Goal: Information Seeking & Learning: Learn about a topic

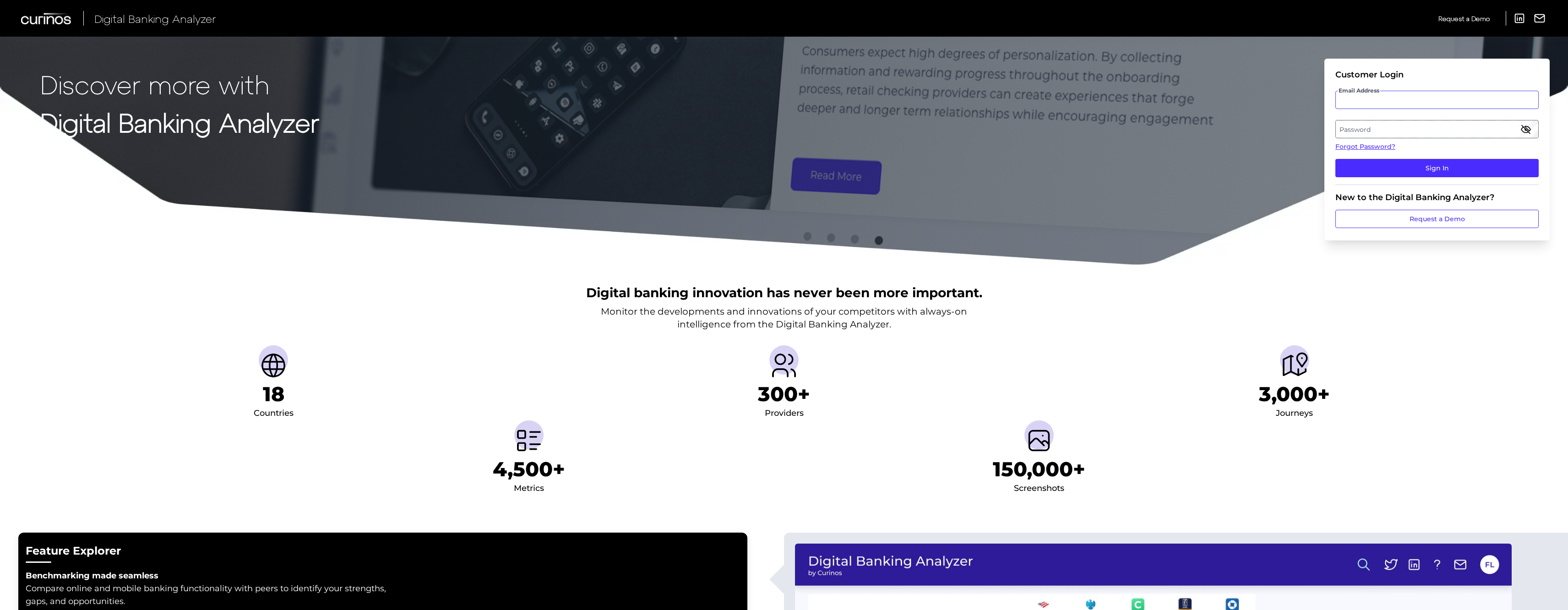
type input "zack.fallon@curinos.com"
click at [1370, 128] on div "Password" at bounding box center [1437, 129] width 203 height 18
click at [1372, 167] on button "Sign In" at bounding box center [1437, 168] width 203 height 18
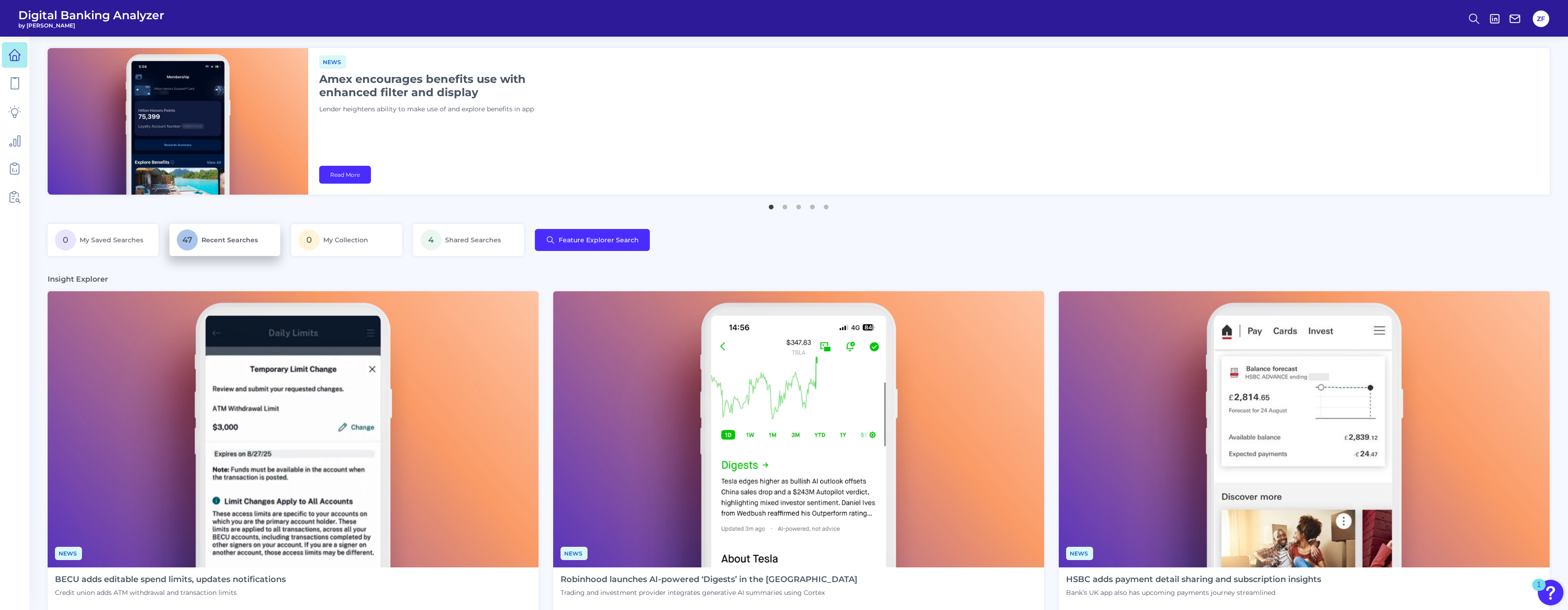
click at [199, 237] on p "47 Recent Searches" at bounding box center [225, 240] width 96 height 21
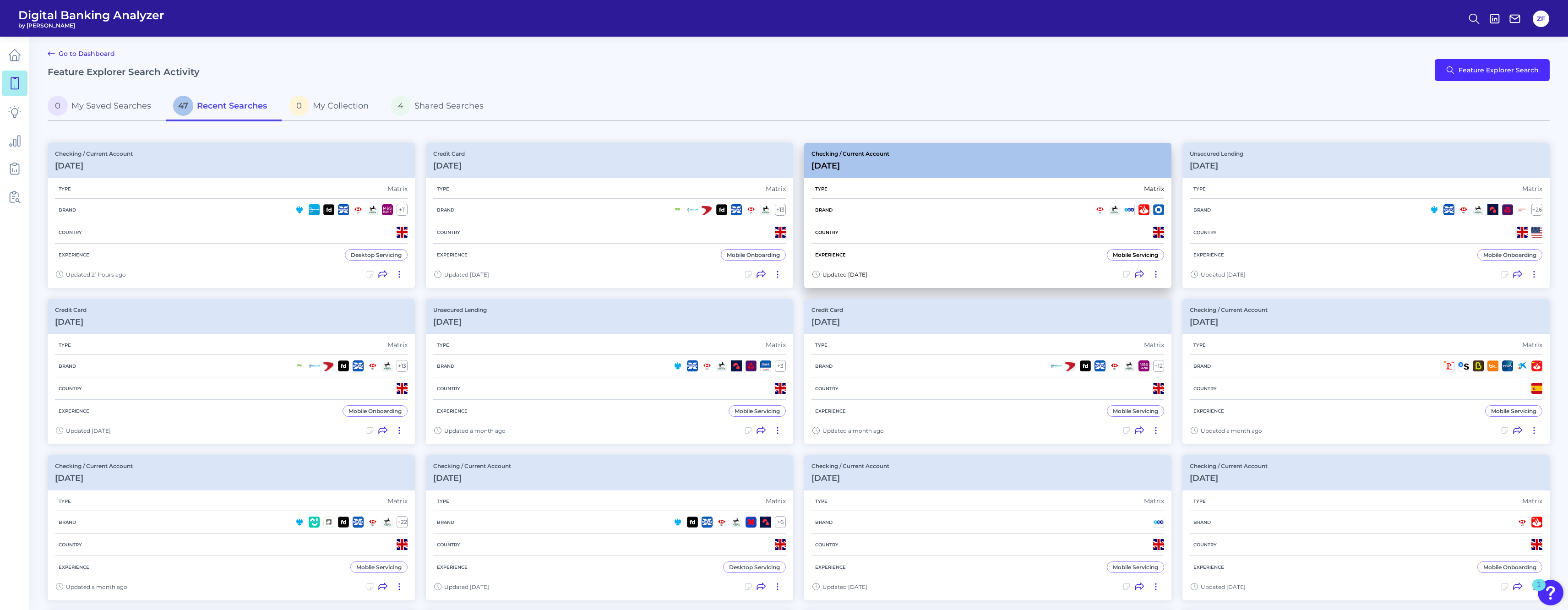
click at [875, 165] on h3 "Sep 10 2025" at bounding box center [850, 166] width 78 height 10
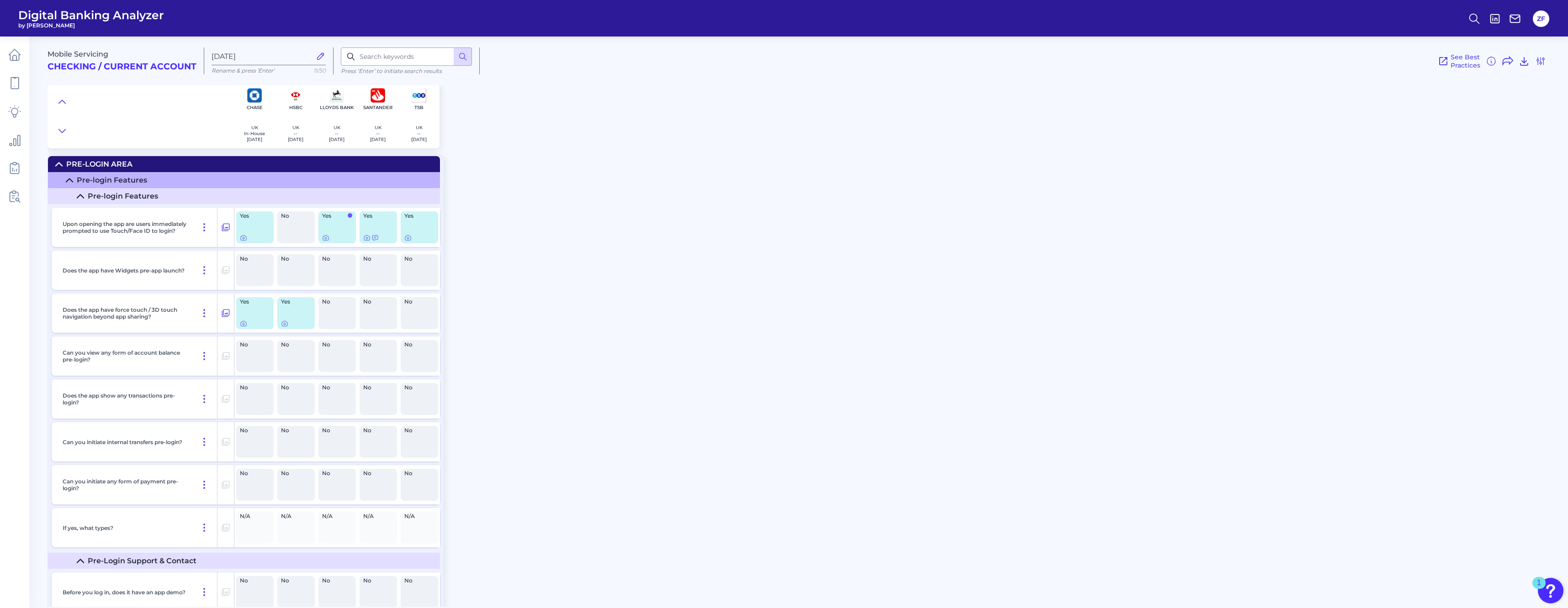
click at [568, 305] on div "Mobile Servicing Checking / Current Account Sep 10 2025 Rename & press 'Enter' …" at bounding box center [807, 318] width 1520 height 577
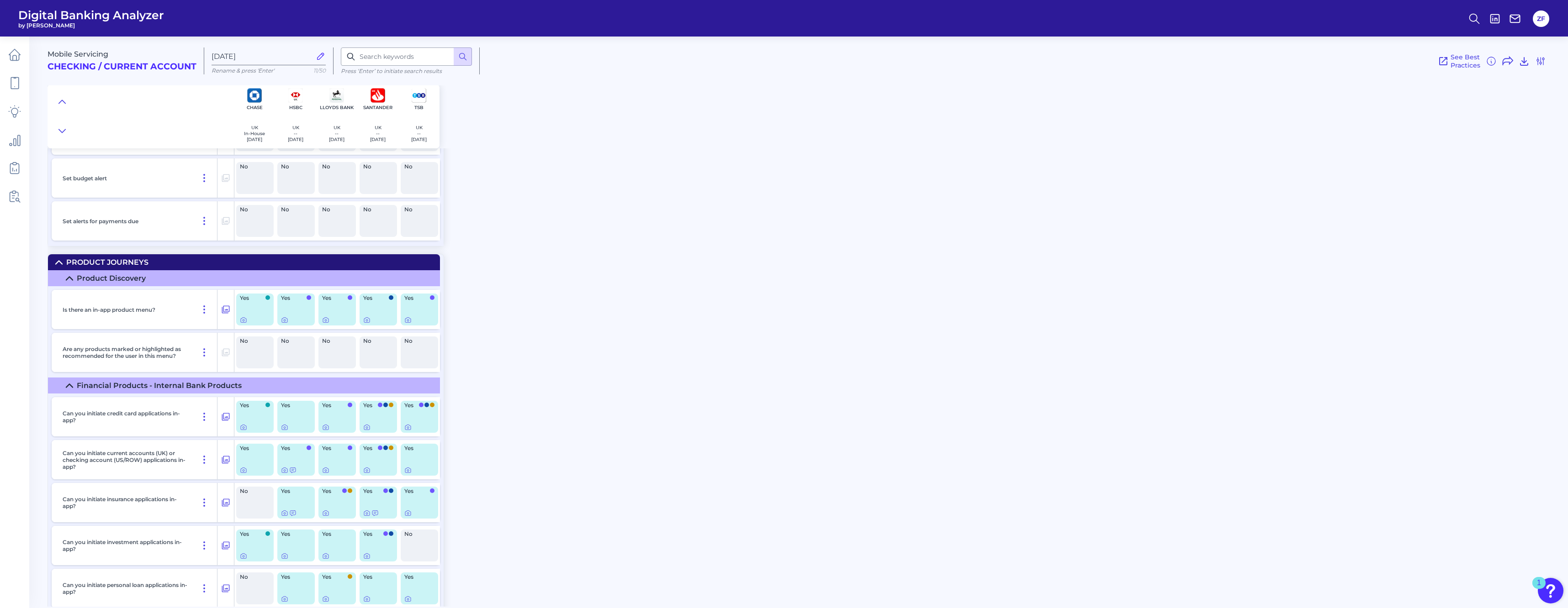
scroll to position [13335, 0]
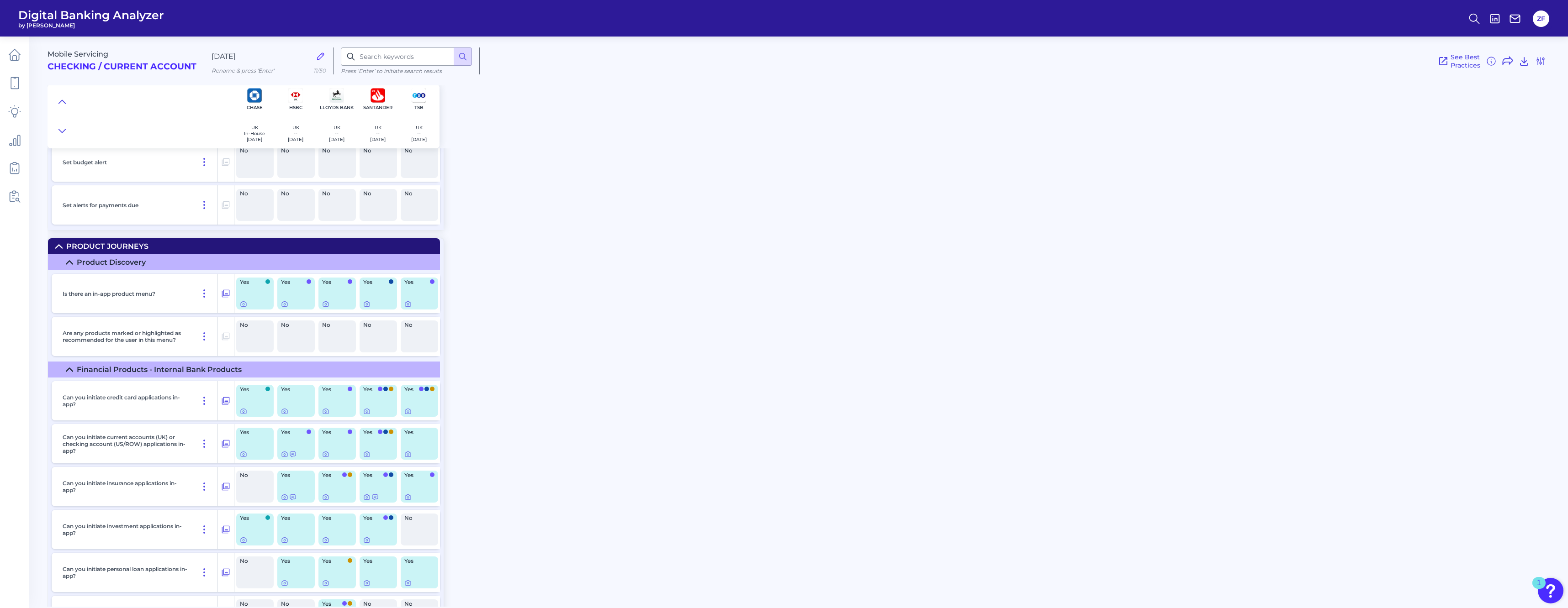
click at [423, 422] on div "Can you initiate credit card applications in-app? Yes Yes Yes Yes Yes Can you i…" at bounding box center [245, 595] width 396 height 435
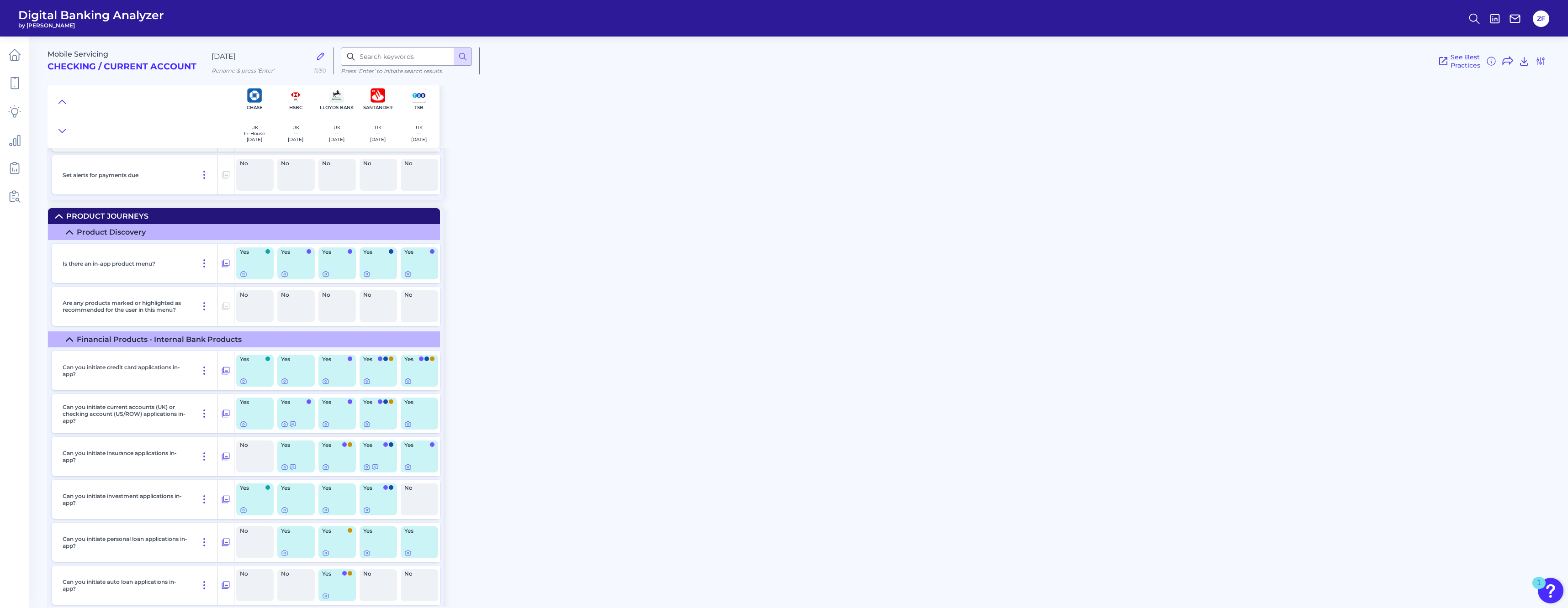
scroll to position [13381, 0]
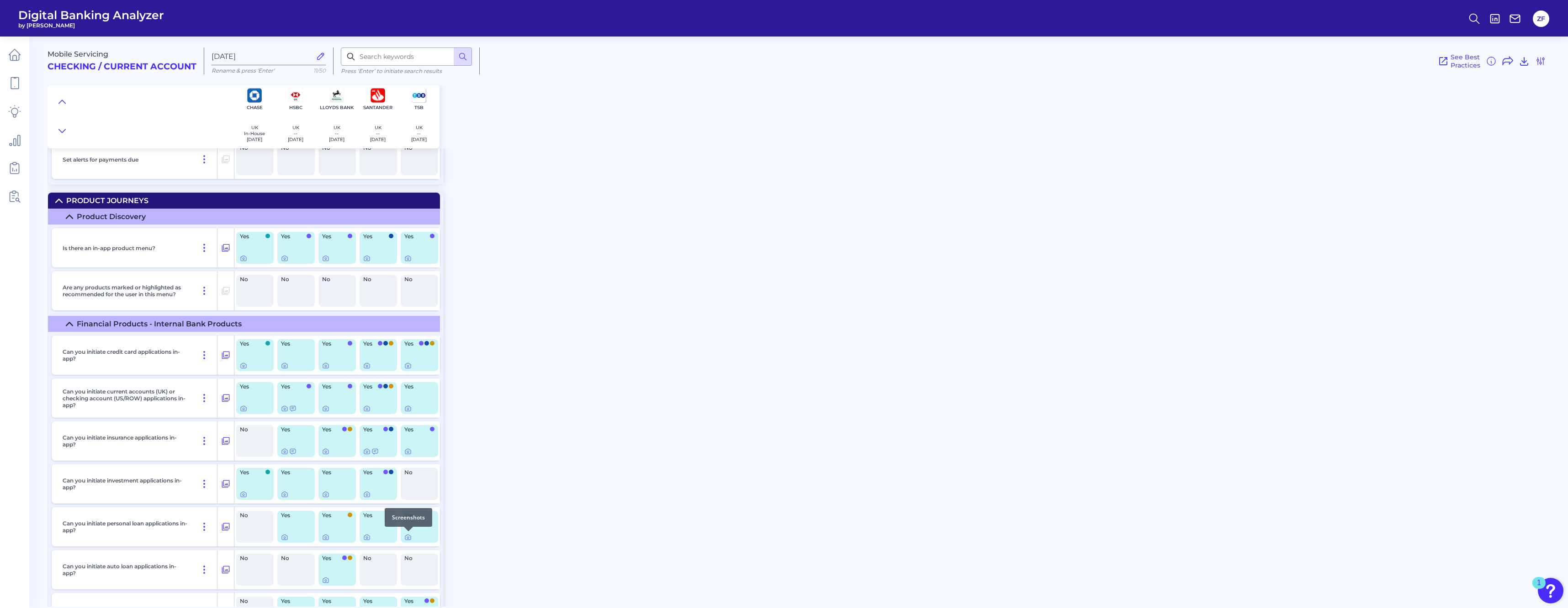
click at [410, 535] on div at bounding box center [408, 531] width 9 height 9
click at [408, 537] on icon at bounding box center [407, 538] width 2 height 2
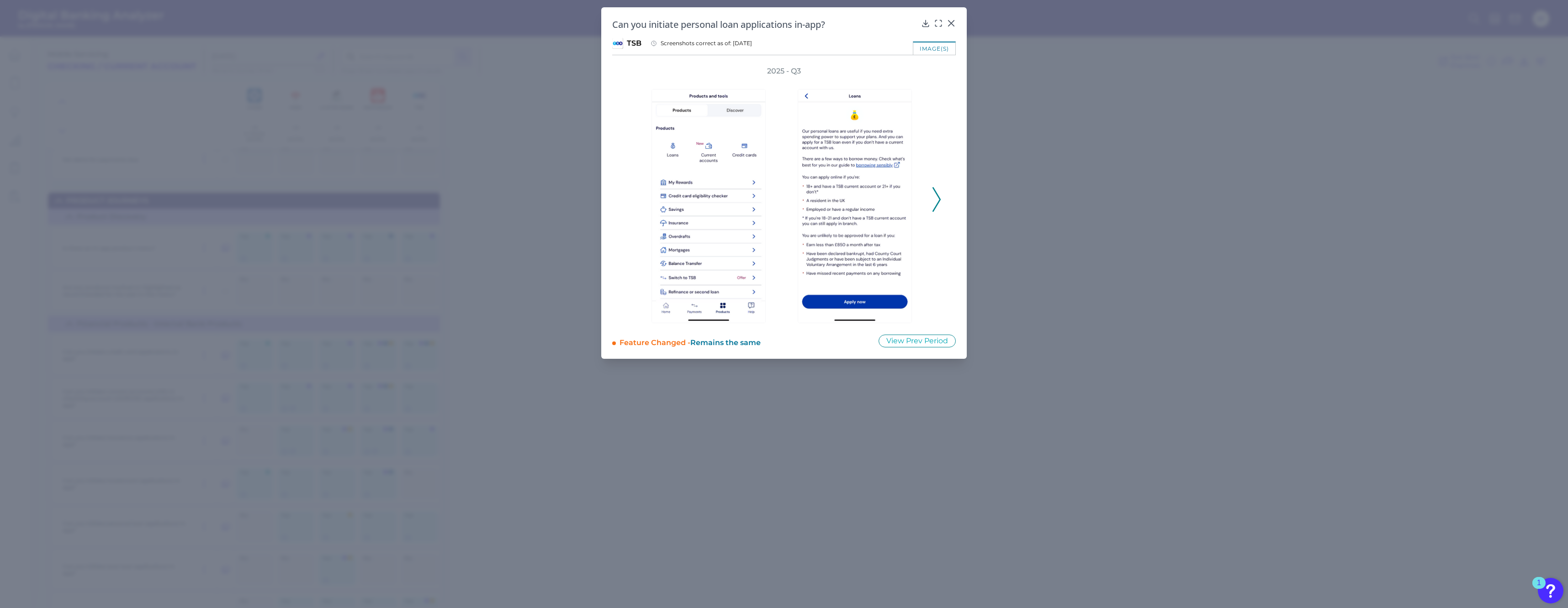
click at [937, 193] on icon at bounding box center [936, 199] width 8 height 24
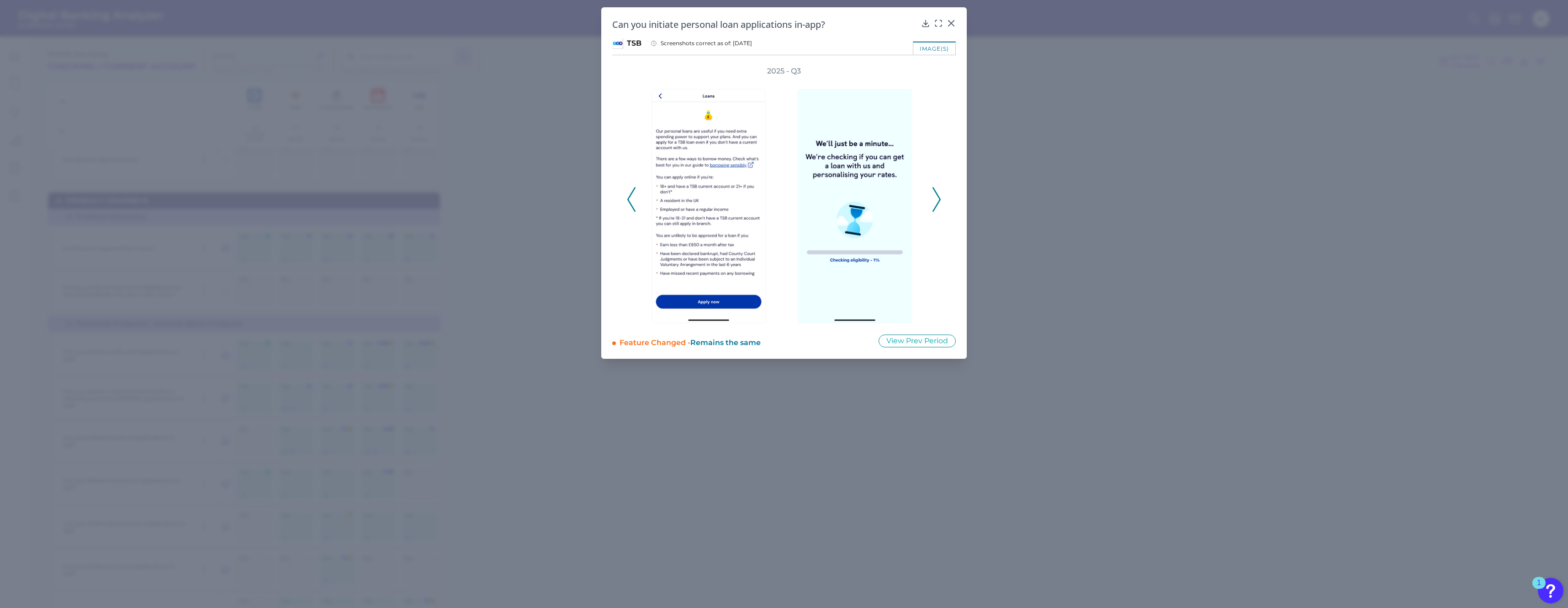
click at [937, 193] on icon at bounding box center [936, 199] width 8 height 24
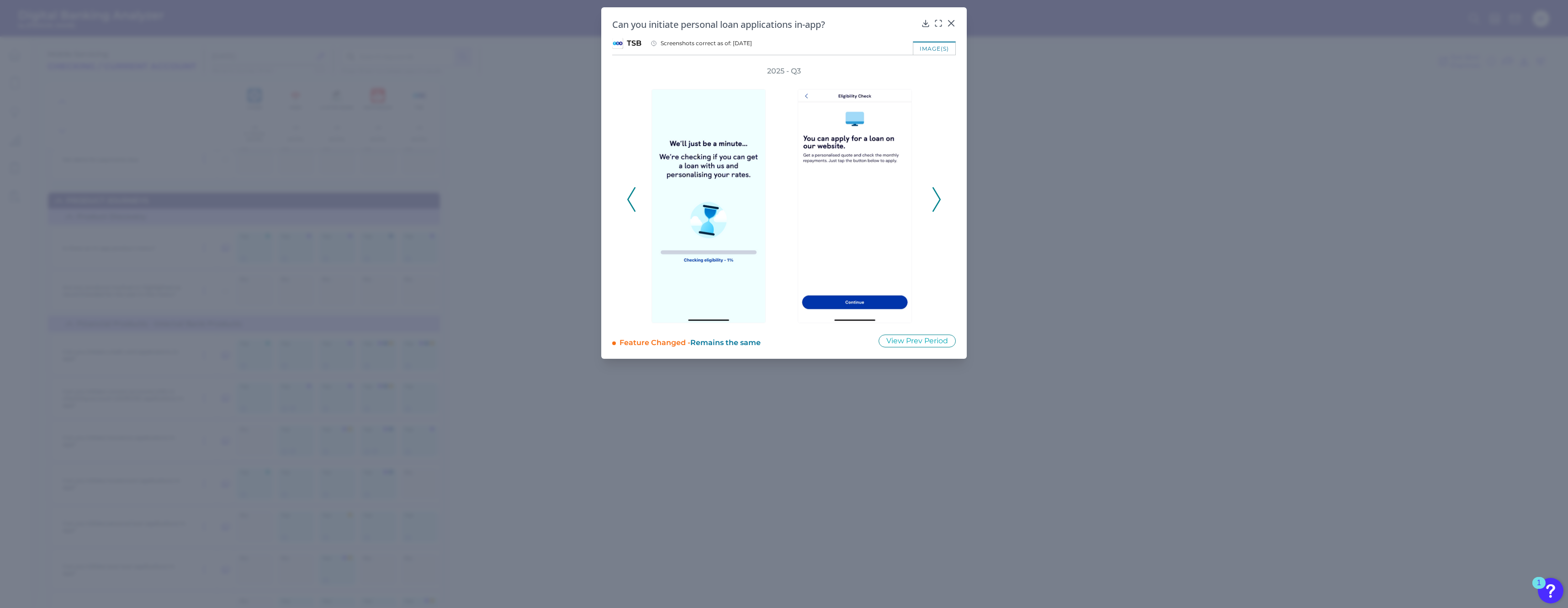
click at [937, 193] on icon at bounding box center [936, 199] width 8 height 24
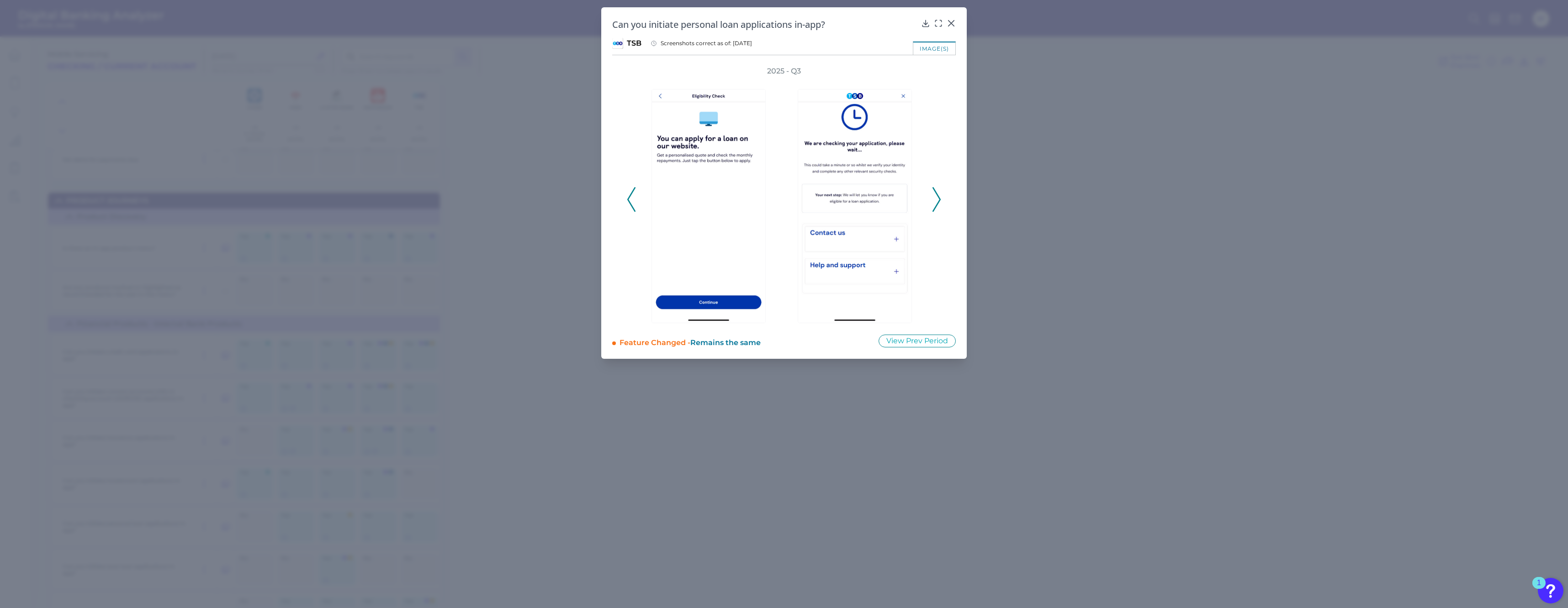
click at [937, 193] on icon at bounding box center [936, 199] width 8 height 24
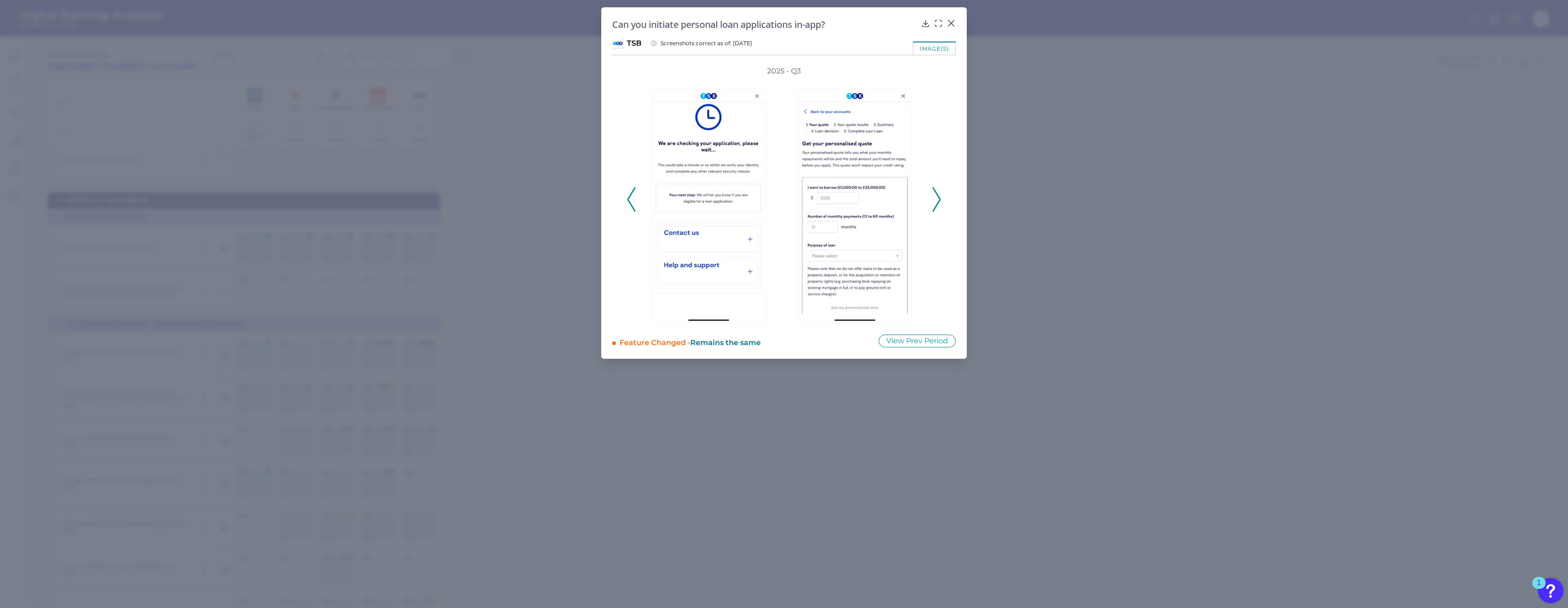
click at [937, 193] on icon at bounding box center [936, 199] width 8 height 24
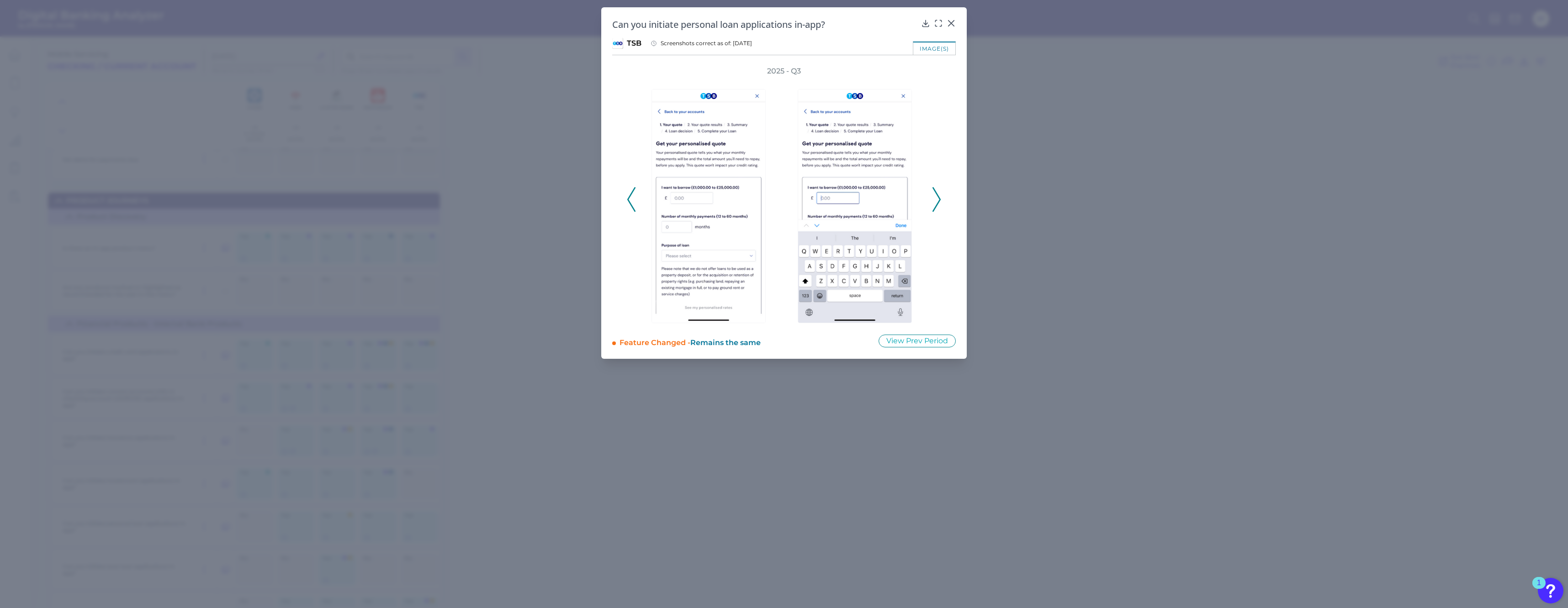
click at [937, 193] on icon at bounding box center [936, 199] width 8 height 24
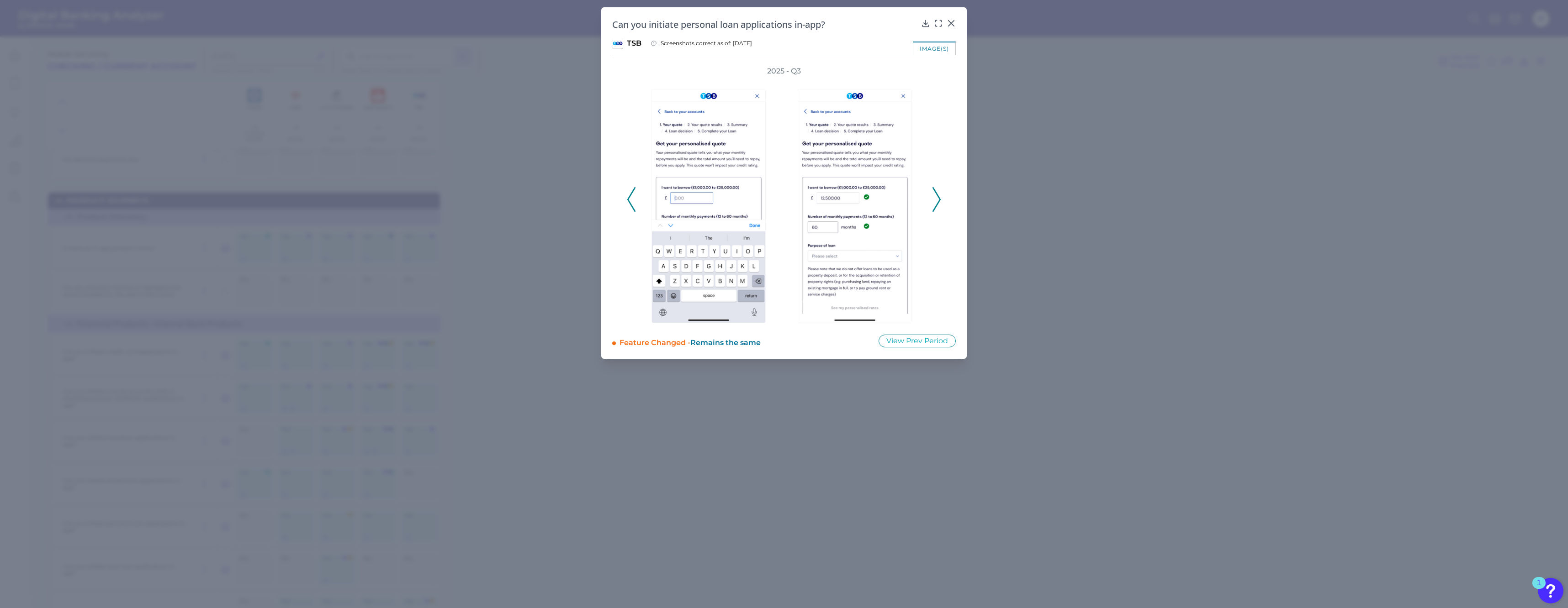
click at [937, 193] on icon at bounding box center [936, 199] width 8 height 24
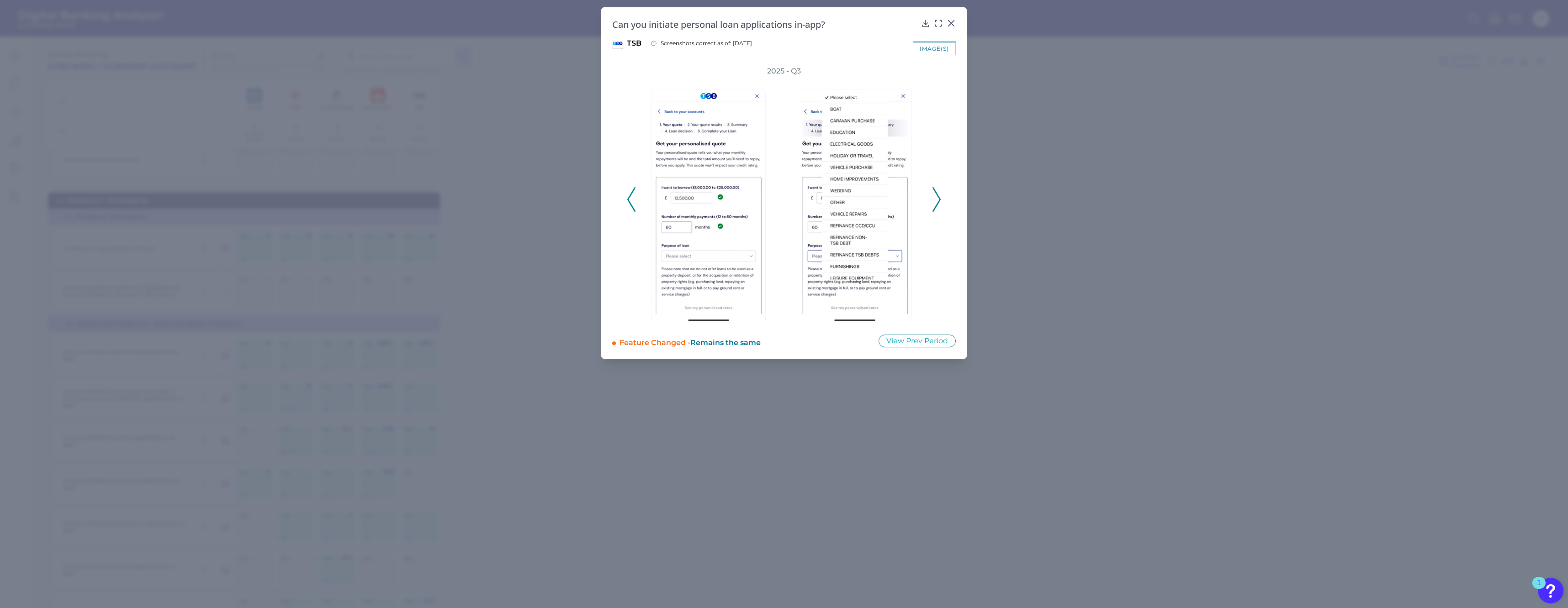
click at [937, 193] on icon at bounding box center [936, 199] width 8 height 24
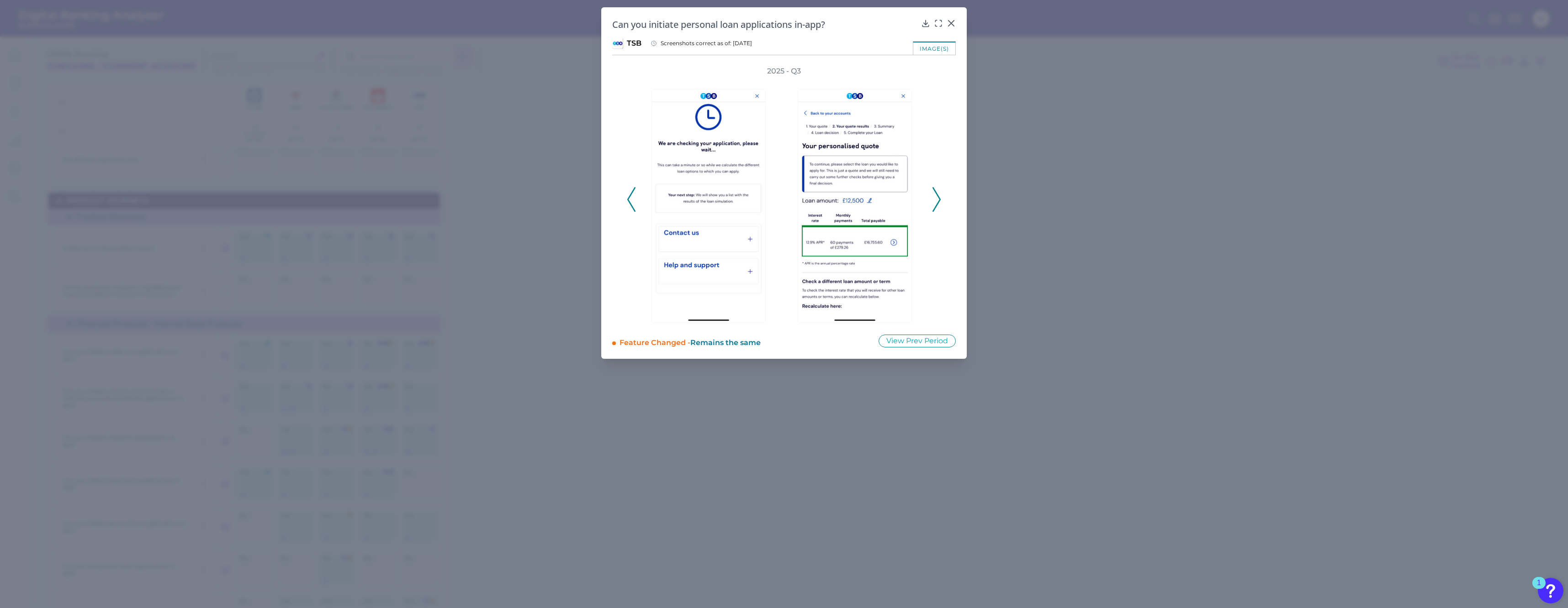
click at [638, 212] on div at bounding box center [710, 199] width 146 height 247
click at [631, 210] on icon at bounding box center [632, 199] width 8 height 24
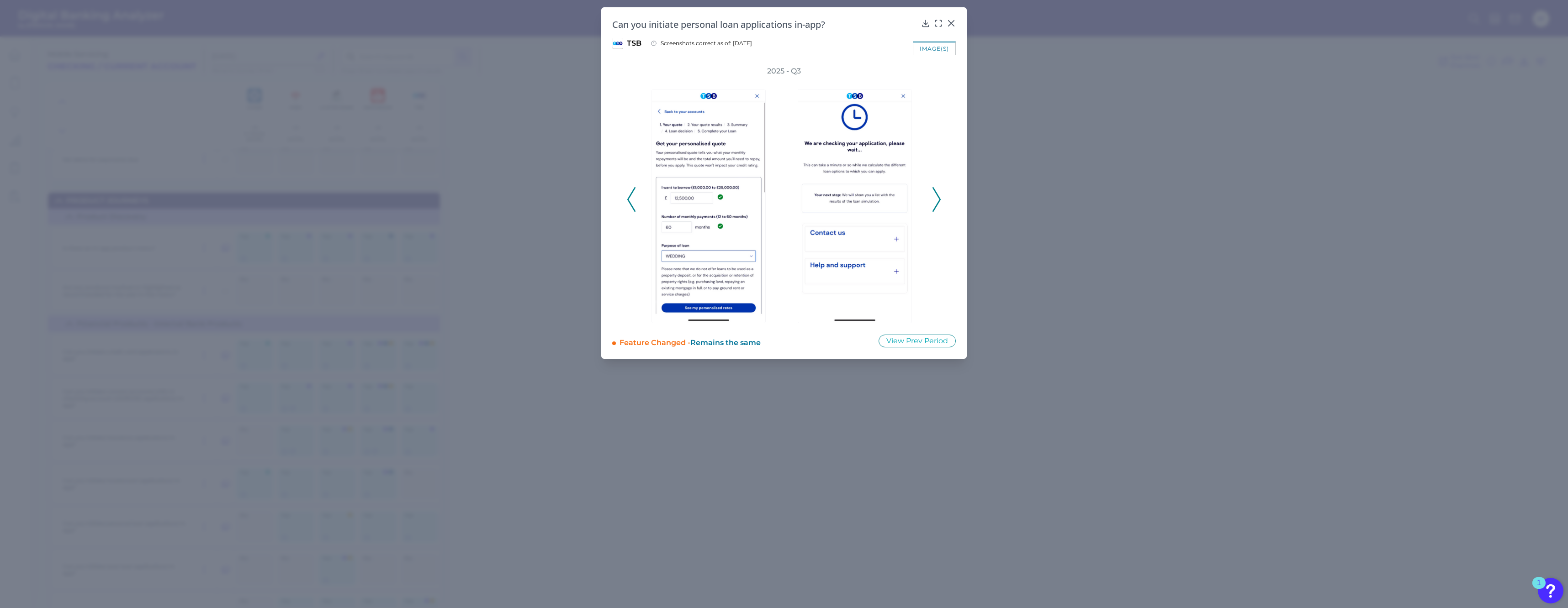
click at [631, 210] on icon at bounding box center [632, 199] width 8 height 24
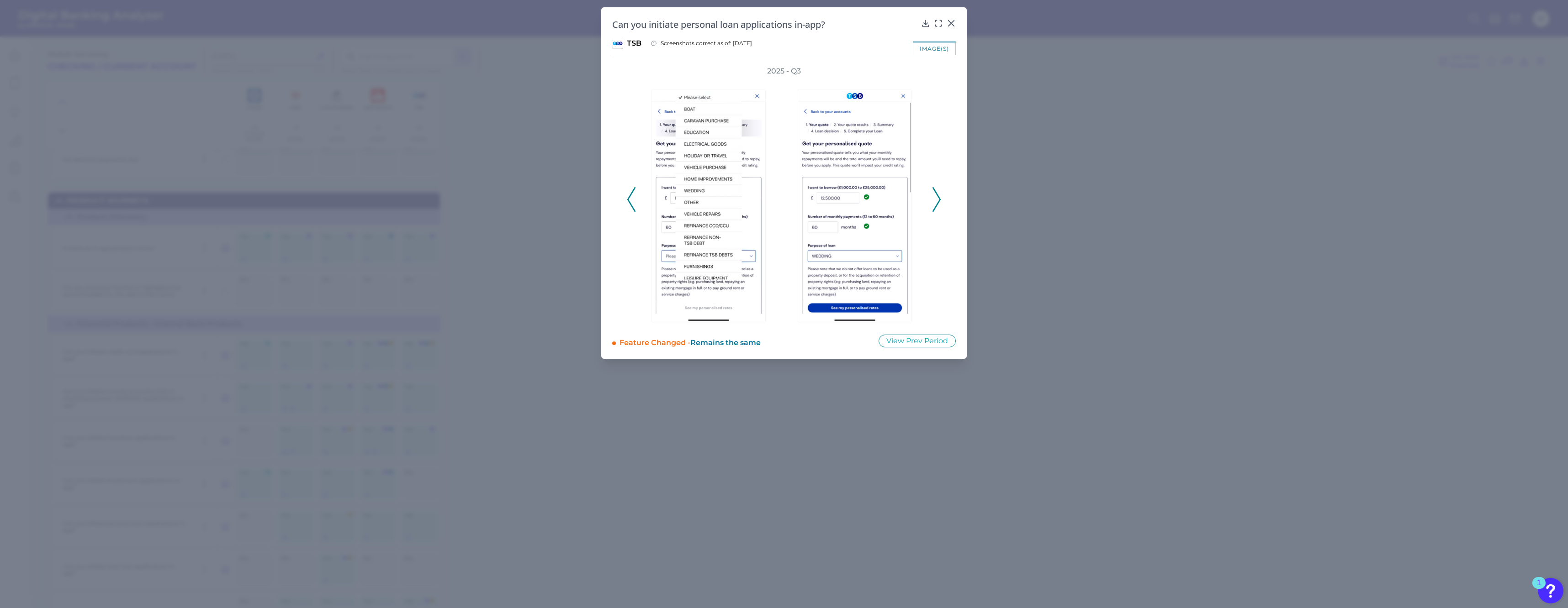
click at [631, 210] on icon at bounding box center [632, 199] width 8 height 24
click at [634, 196] on icon at bounding box center [632, 199] width 8 height 24
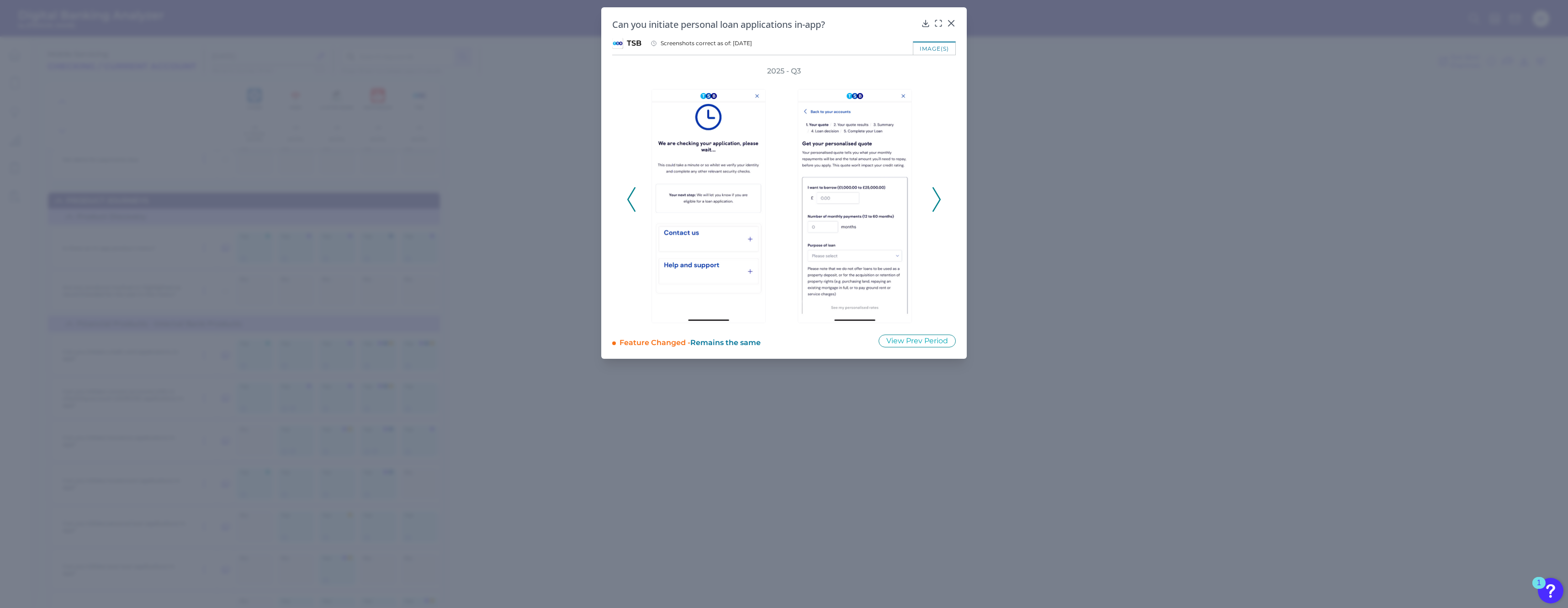
click at [936, 192] on icon at bounding box center [936, 199] width 8 height 24
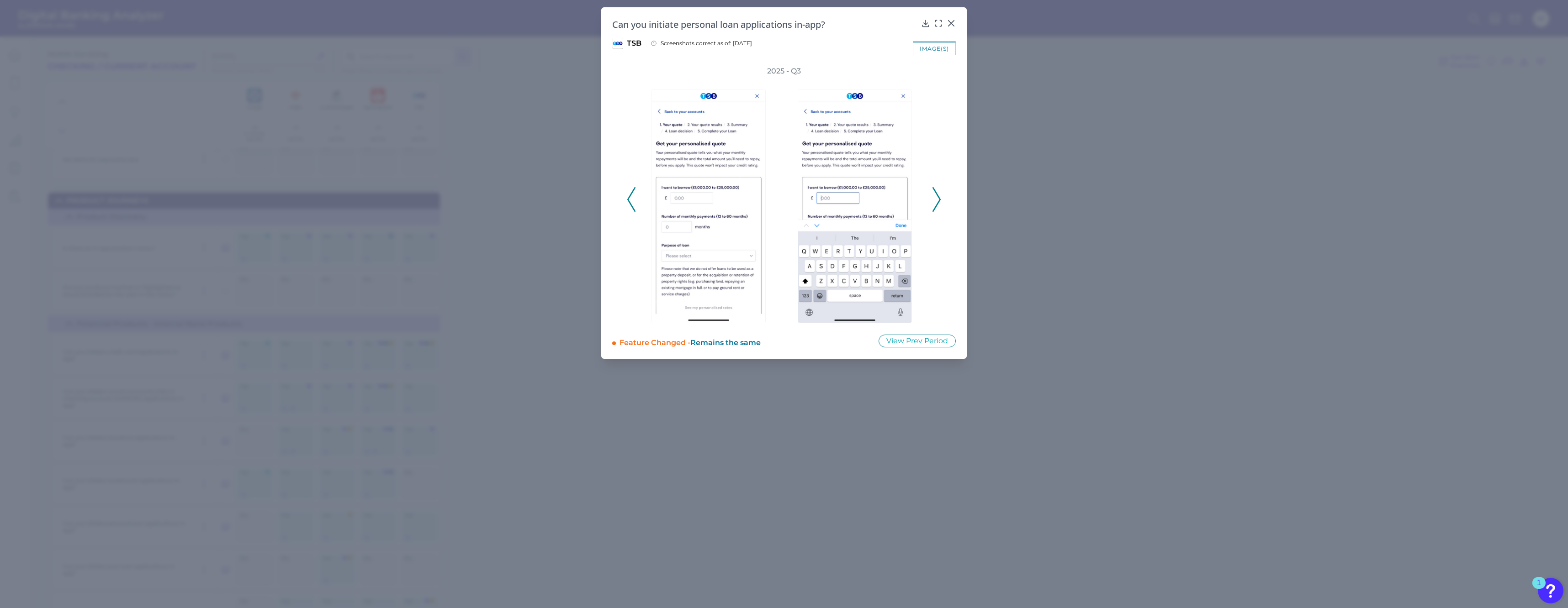
click at [936, 192] on icon at bounding box center [936, 199] width 8 height 24
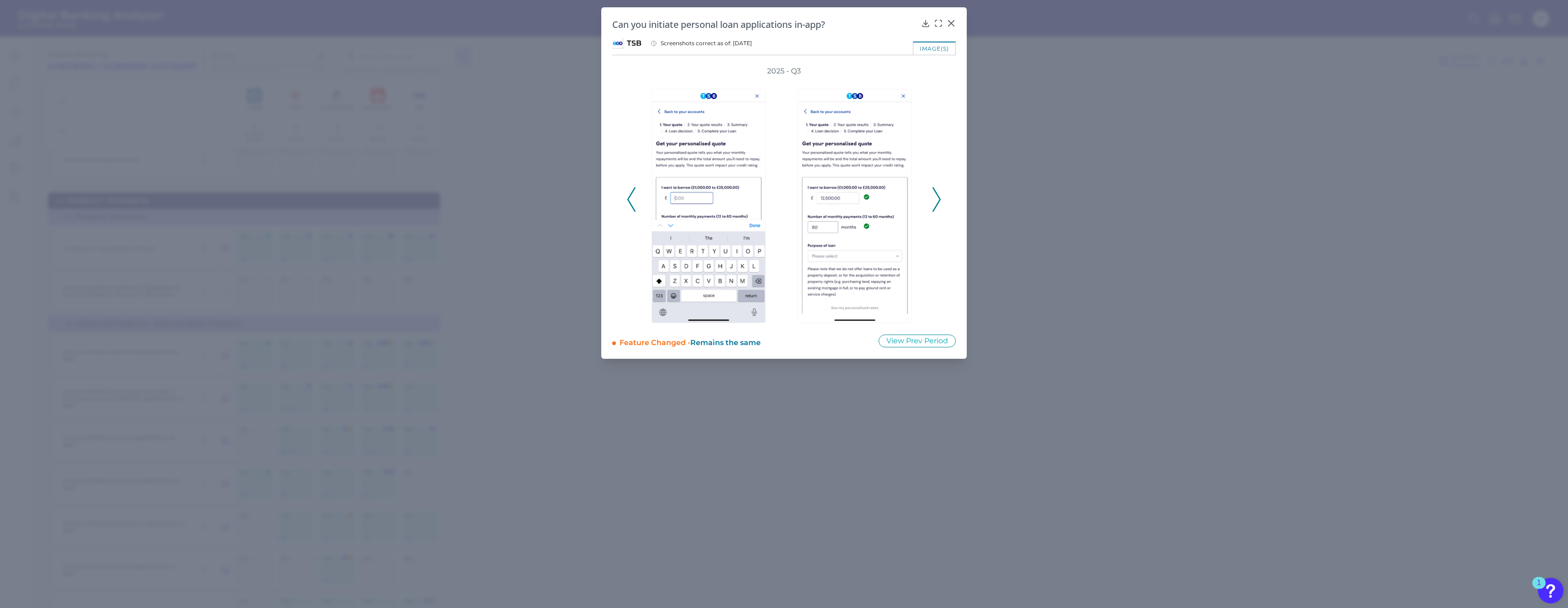
click at [936, 192] on icon at bounding box center [936, 199] width 8 height 24
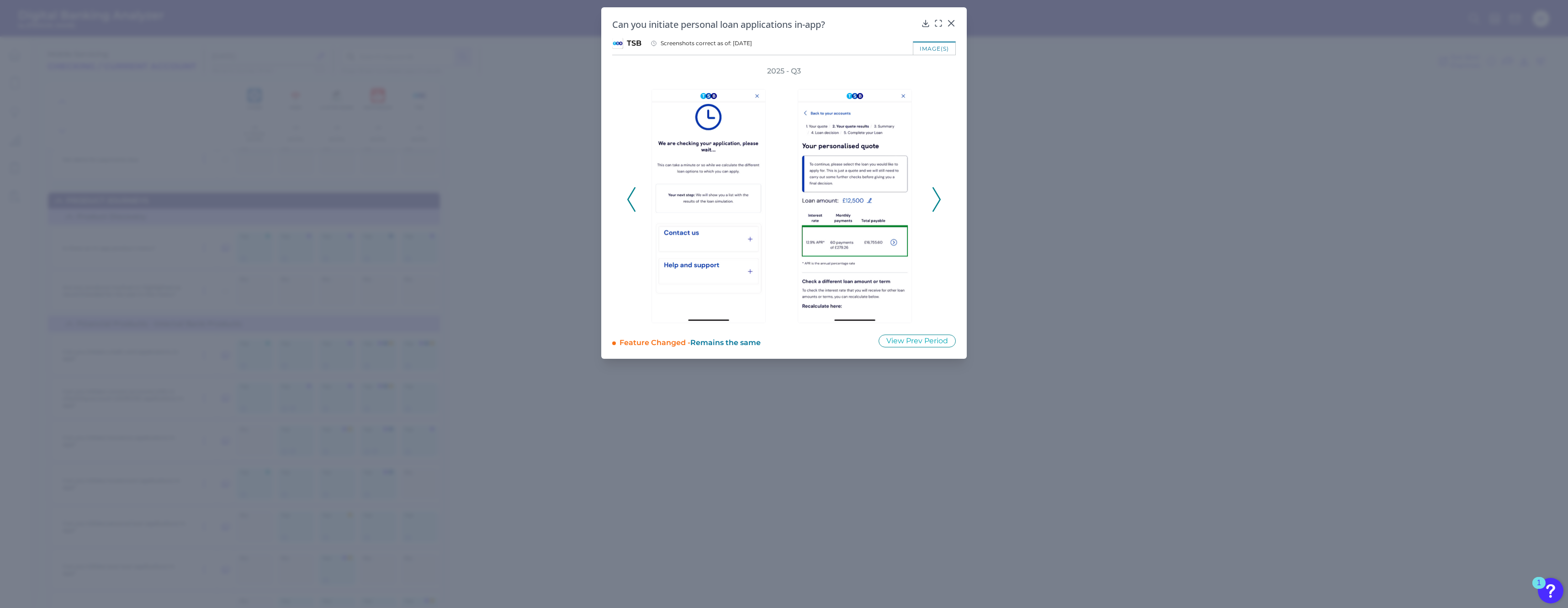
click at [936, 192] on icon at bounding box center [936, 199] width 8 height 24
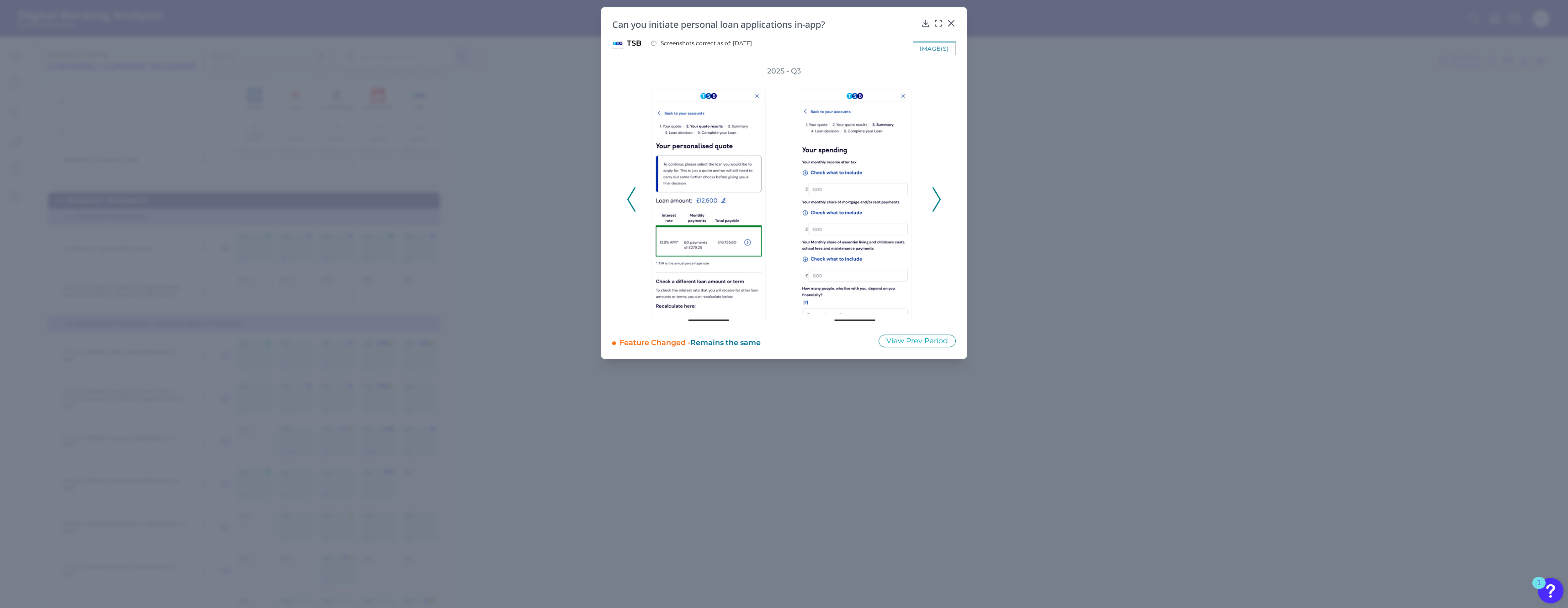
click at [936, 192] on icon at bounding box center [936, 199] width 8 height 24
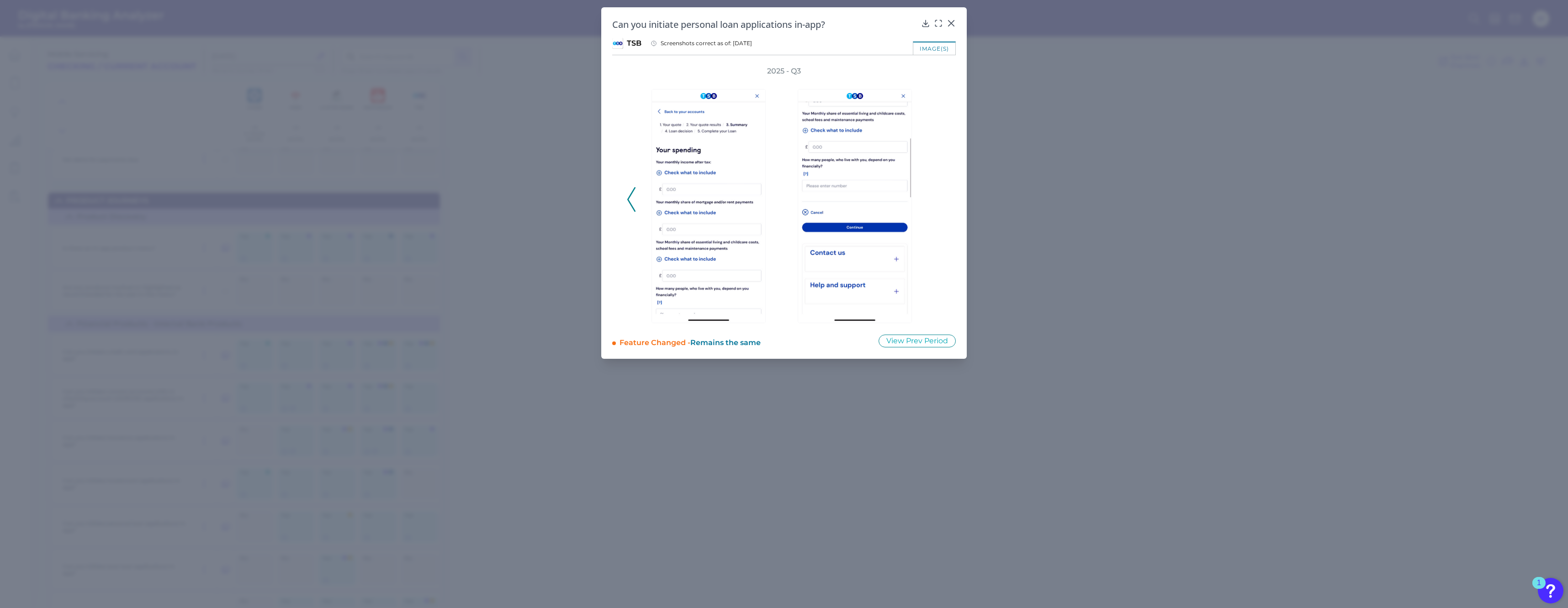
click at [936, 192] on div "2025 - Q3" at bounding box center [784, 194] width 315 height 257
click at [953, 23] on icon at bounding box center [951, 23] width 9 height 9
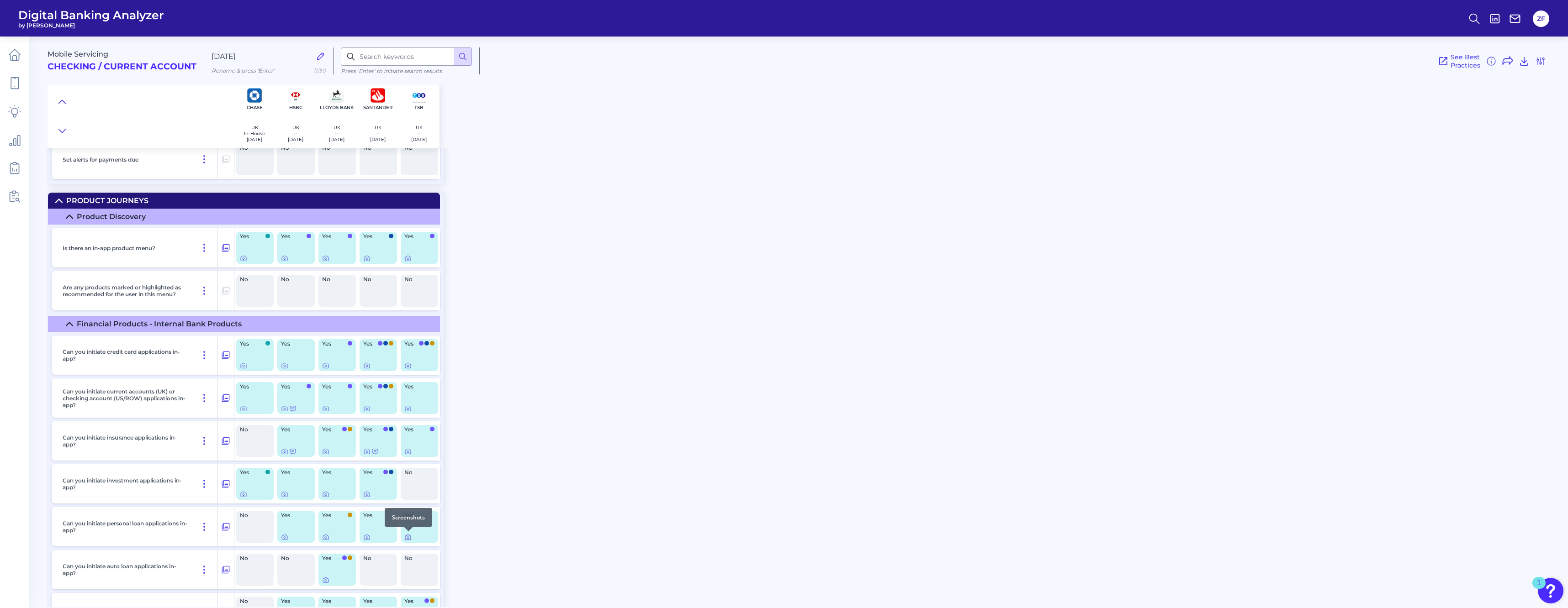
click at [407, 535] on div at bounding box center [408, 531] width 9 height 9
click at [408, 536] on icon at bounding box center [407, 537] width 8 height 8
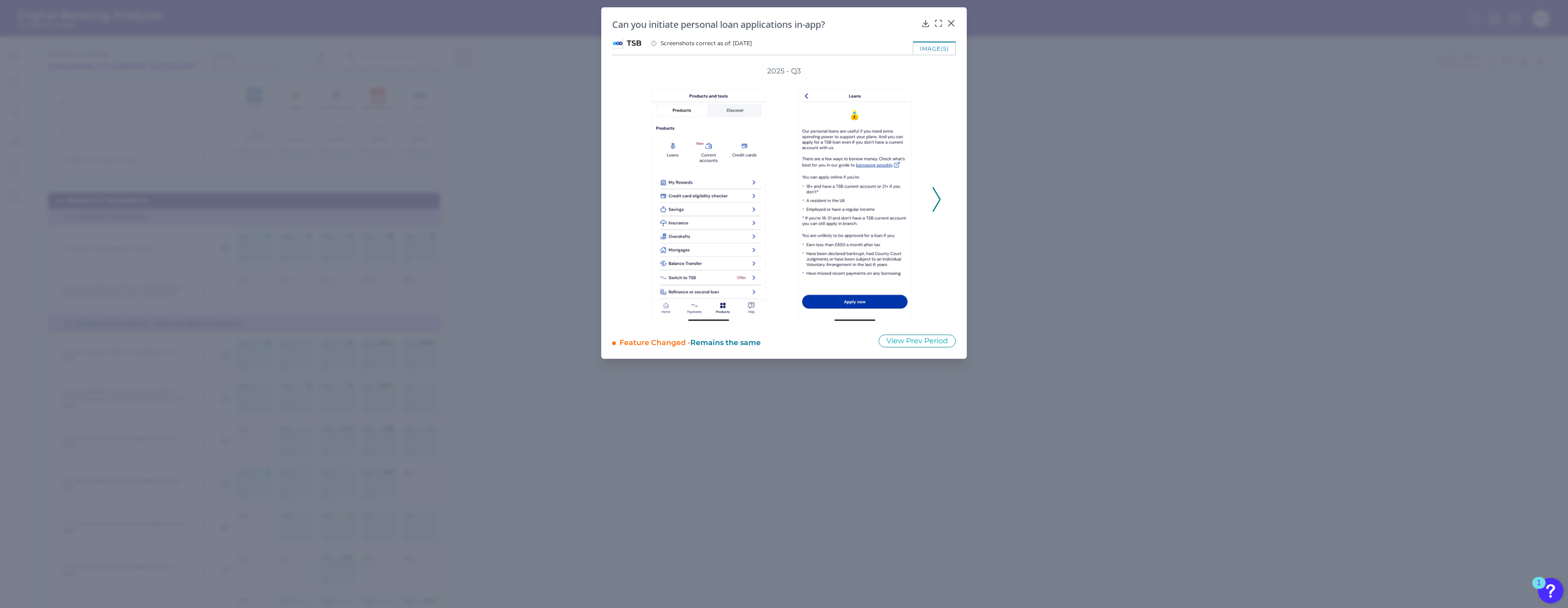
click at [935, 197] on icon at bounding box center [936, 199] width 8 height 24
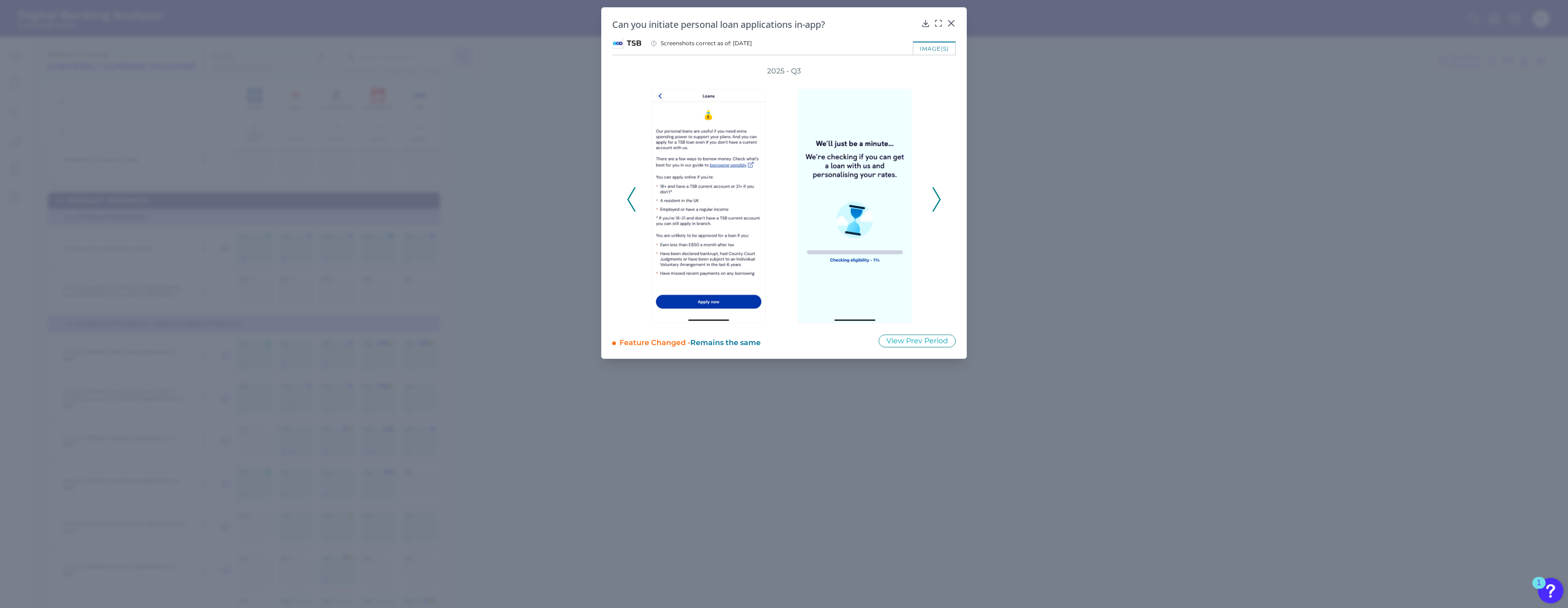
click at [935, 197] on icon at bounding box center [936, 199] width 8 height 24
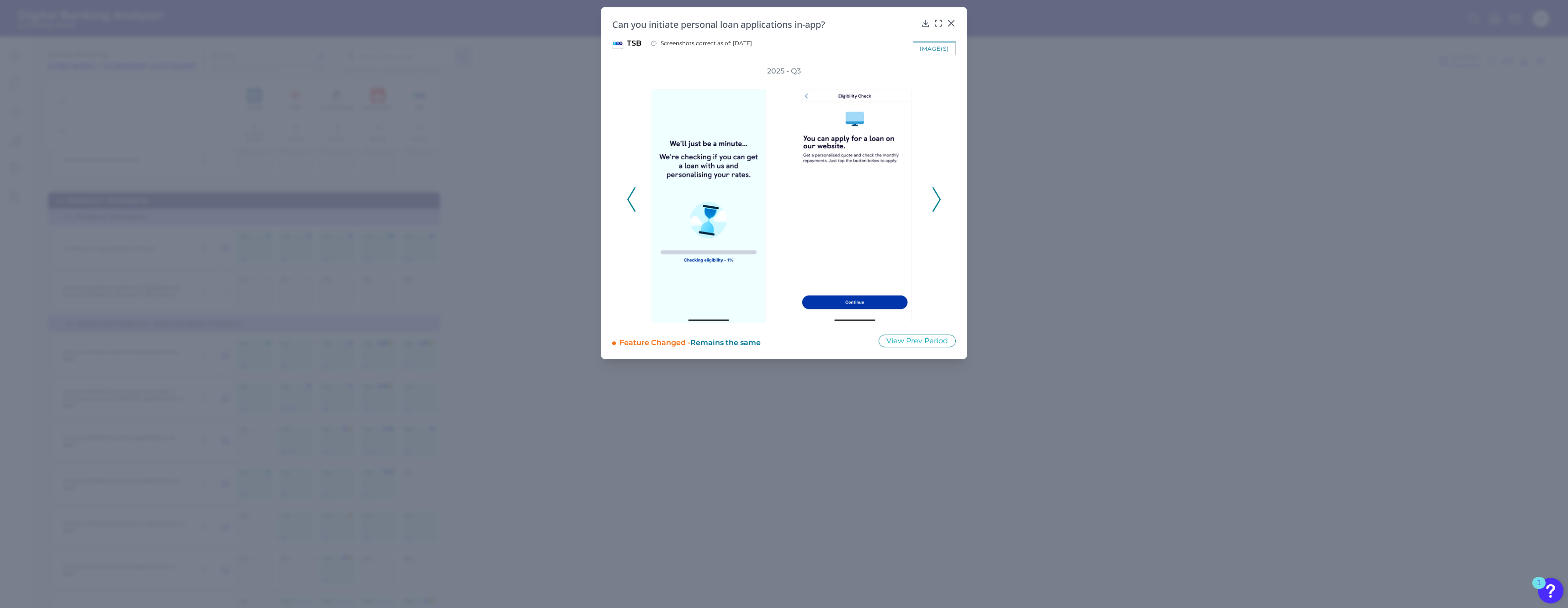
click at [935, 197] on icon at bounding box center [936, 199] width 8 height 24
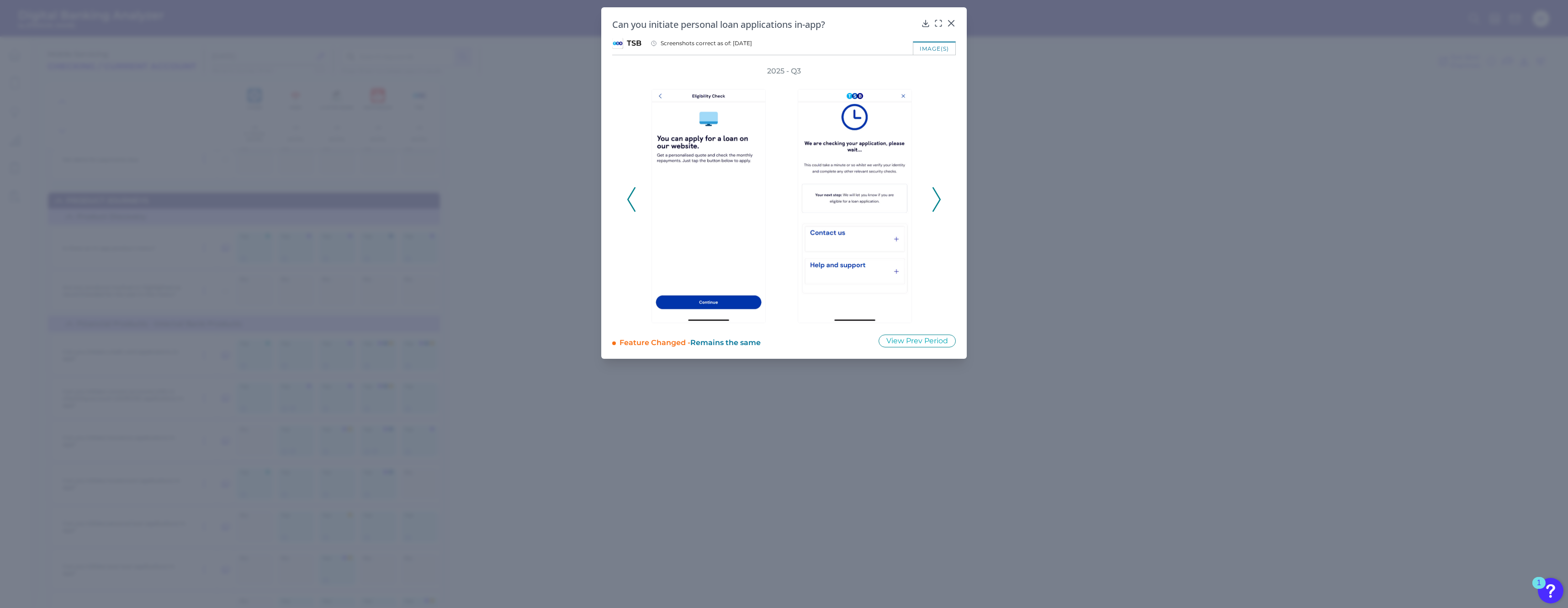
click at [935, 197] on icon at bounding box center [936, 199] width 8 height 24
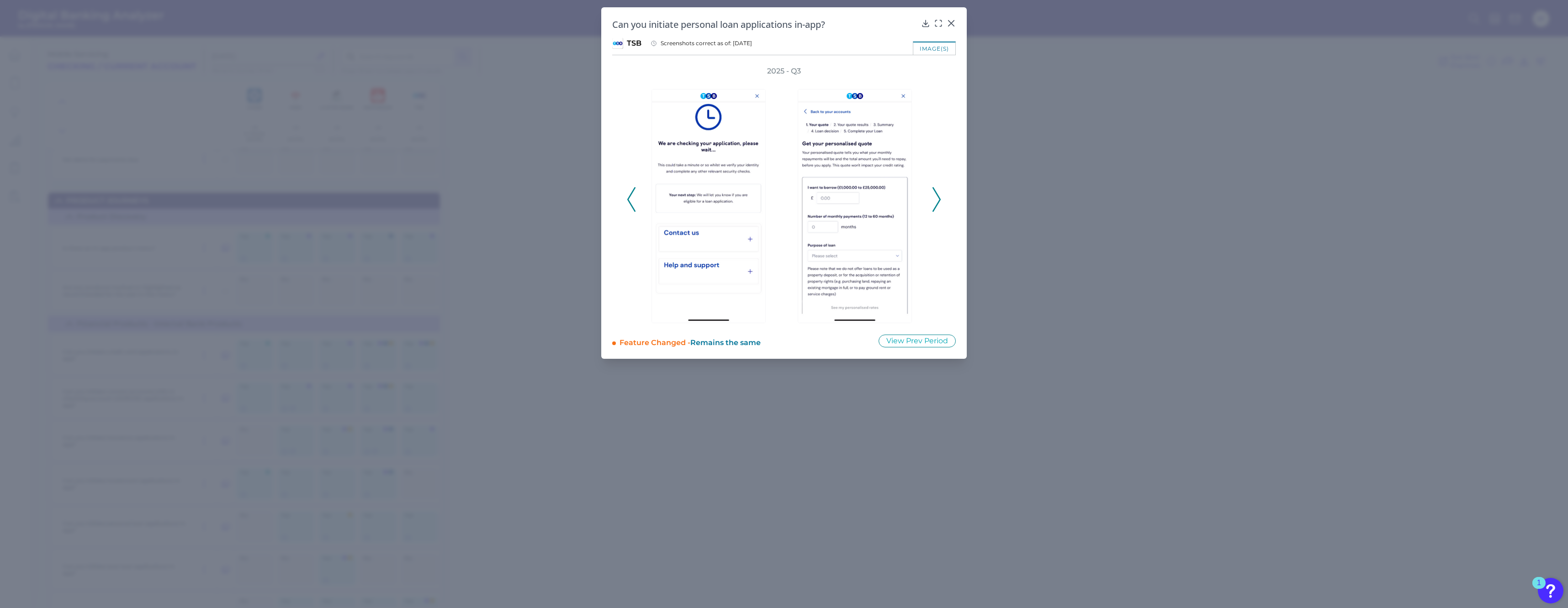
click at [935, 197] on icon at bounding box center [936, 199] width 8 height 24
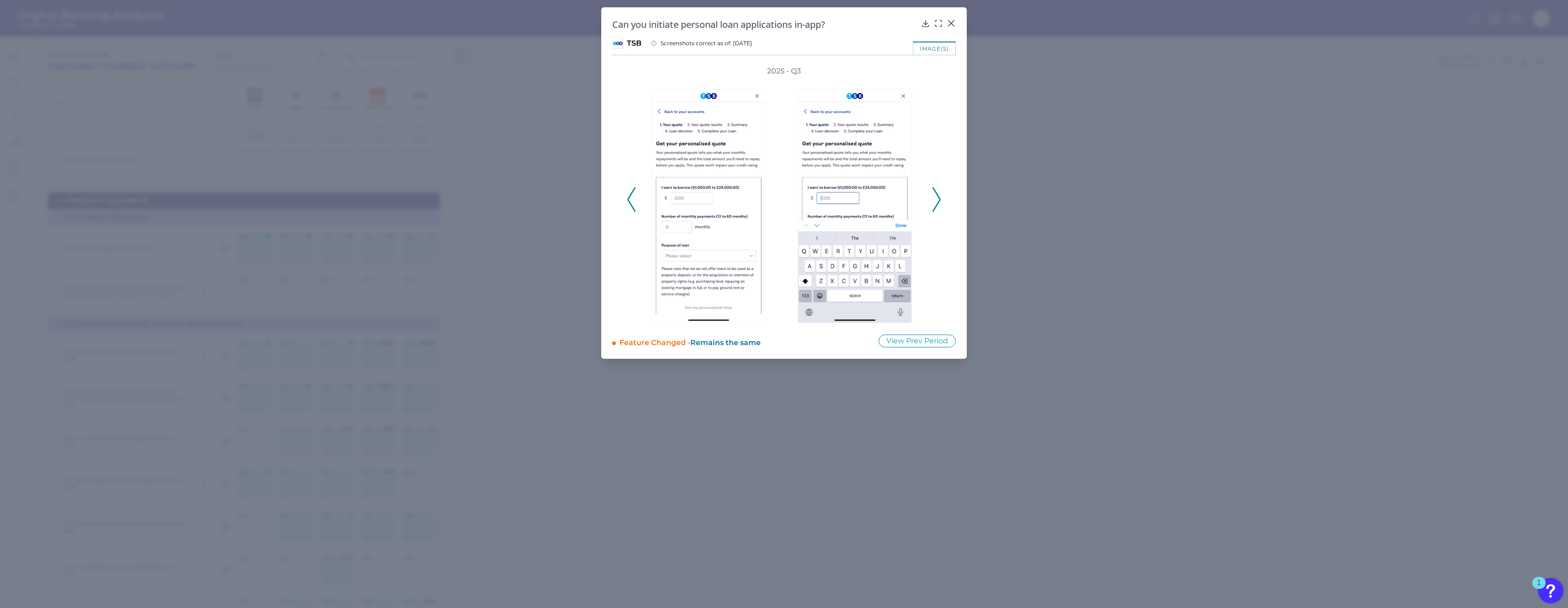
click at [935, 197] on icon at bounding box center [936, 199] width 8 height 24
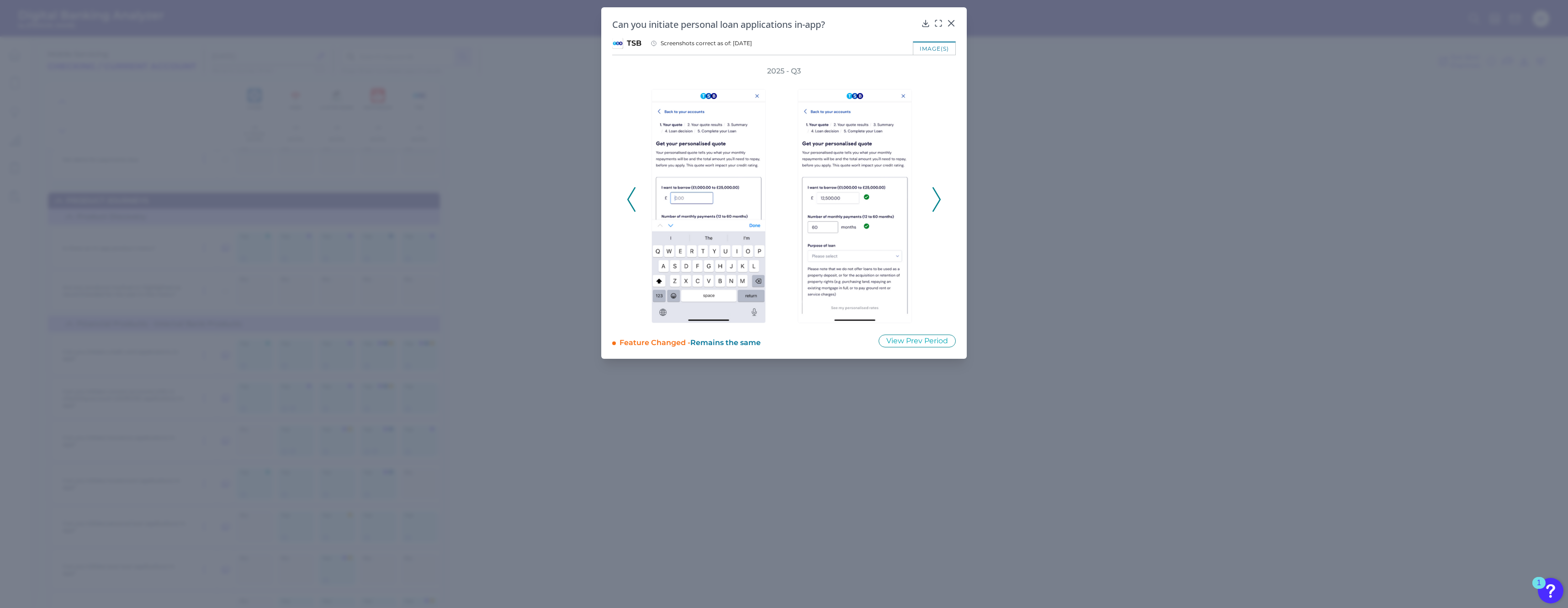
click at [935, 197] on icon at bounding box center [936, 199] width 8 height 24
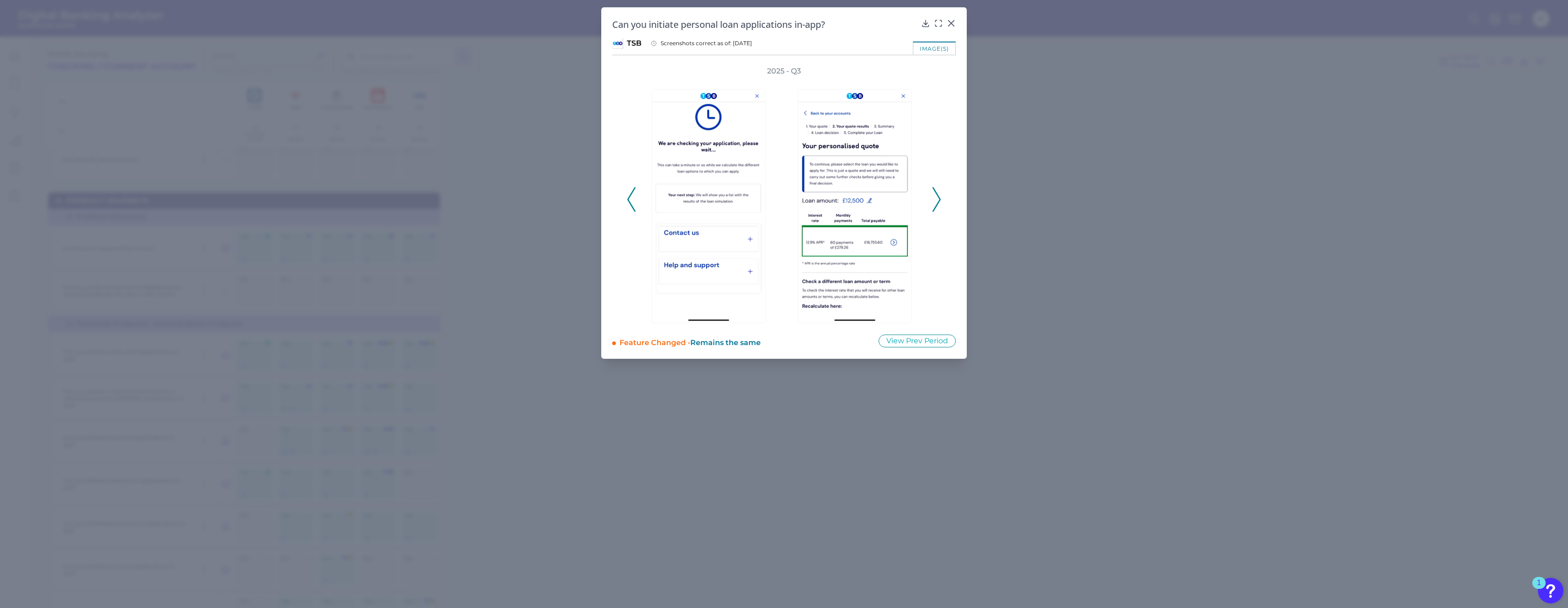
click at [935, 197] on icon at bounding box center [936, 199] width 8 height 24
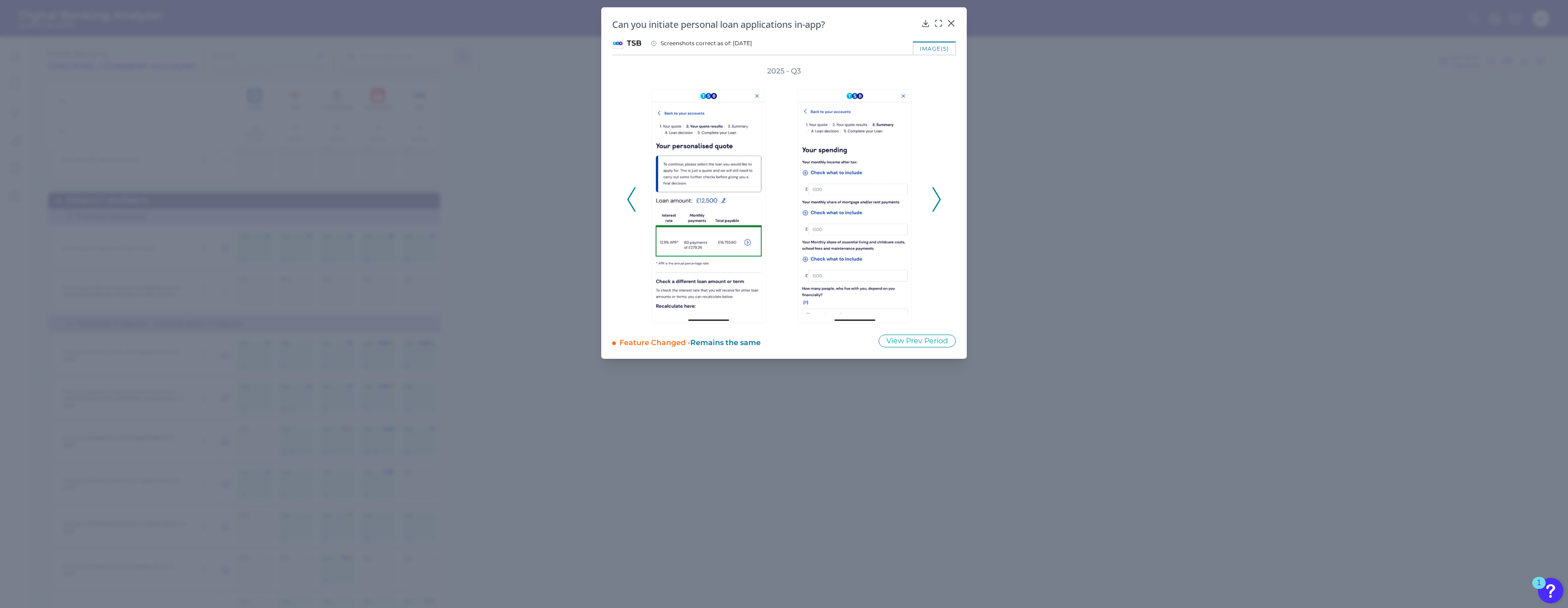
click at [935, 197] on icon at bounding box center [936, 199] width 8 height 24
click at [935, 197] on div "2025 - Q3" at bounding box center [784, 194] width 315 height 257
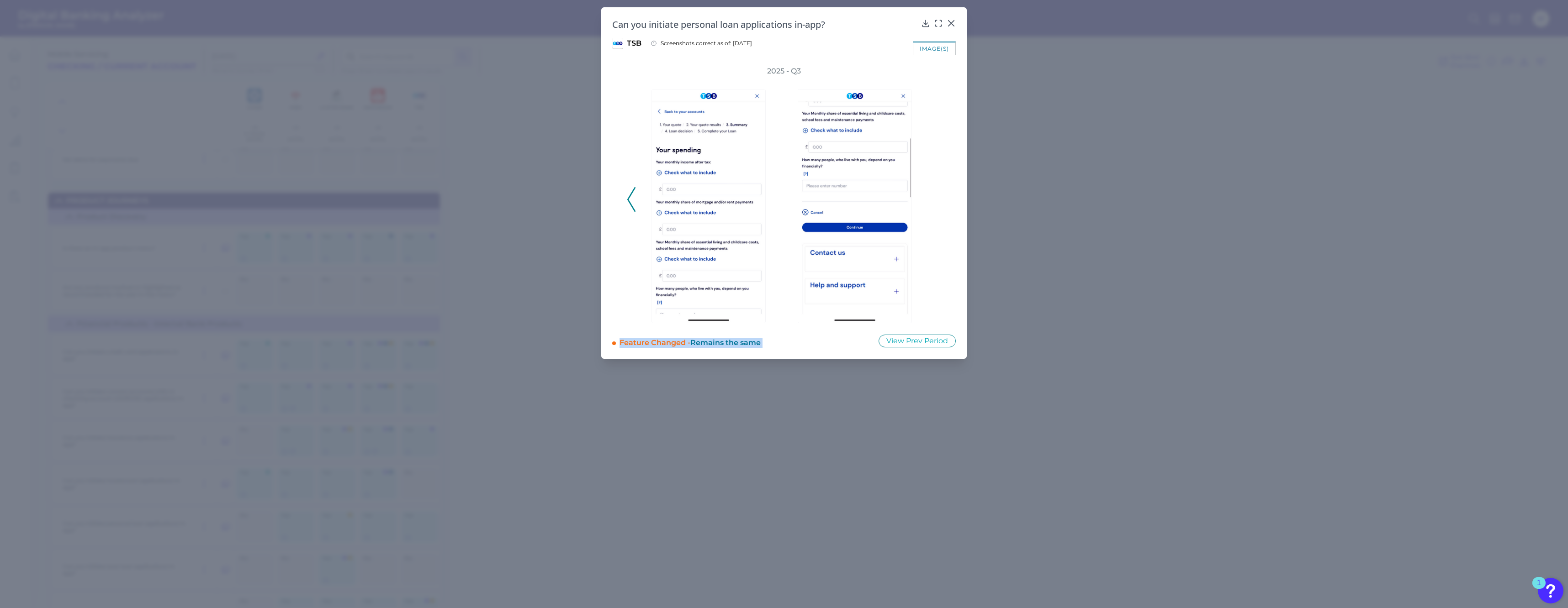
click at [935, 197] on div "2025 - Q3" at bounding box center [784, 194] width 315 height 257
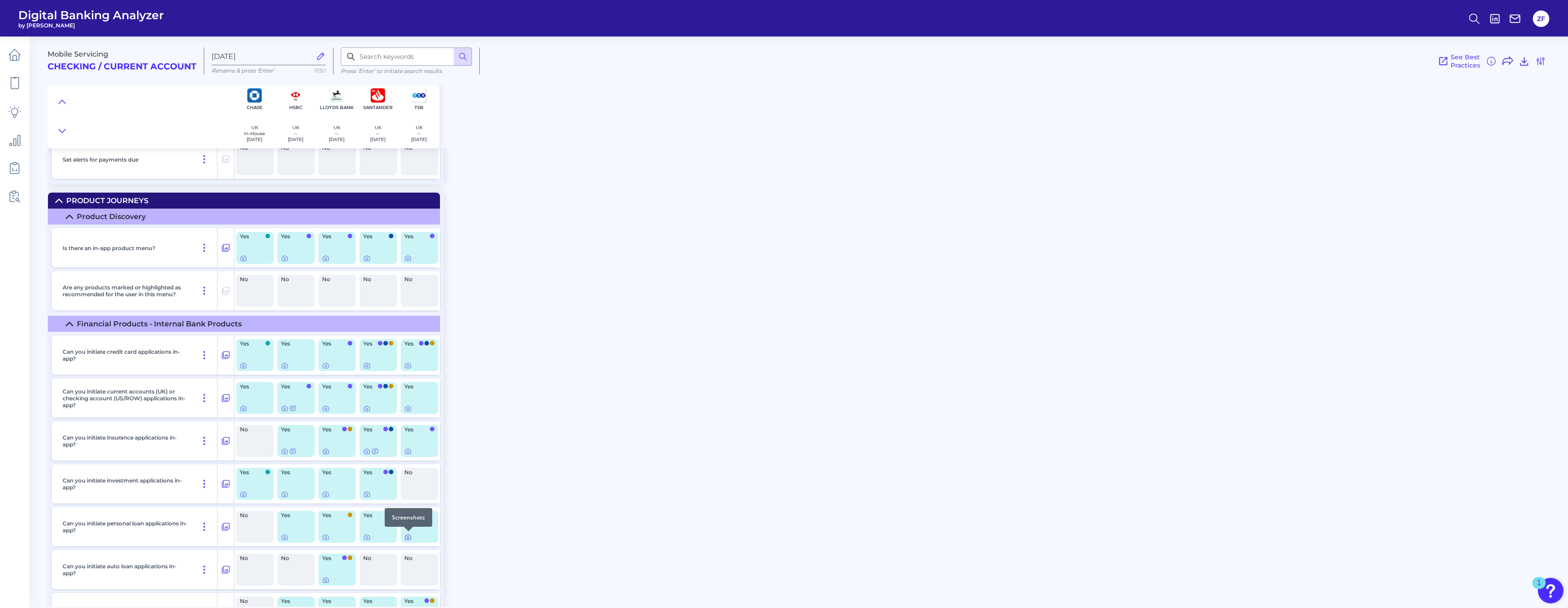
click at [407, 536] on icon at bounding box center [407, 537] width 8 height 8
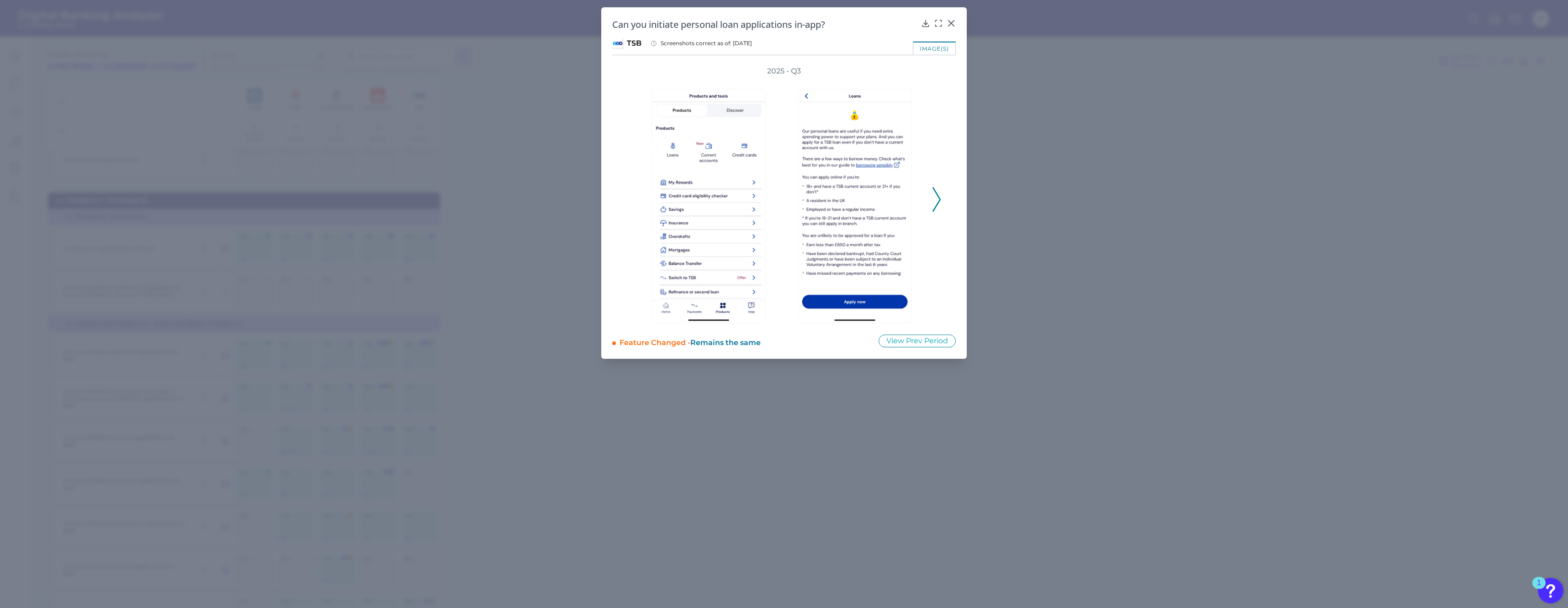
click at [932, 199] on icon at bounding box center [936, 199] width 8 height 24
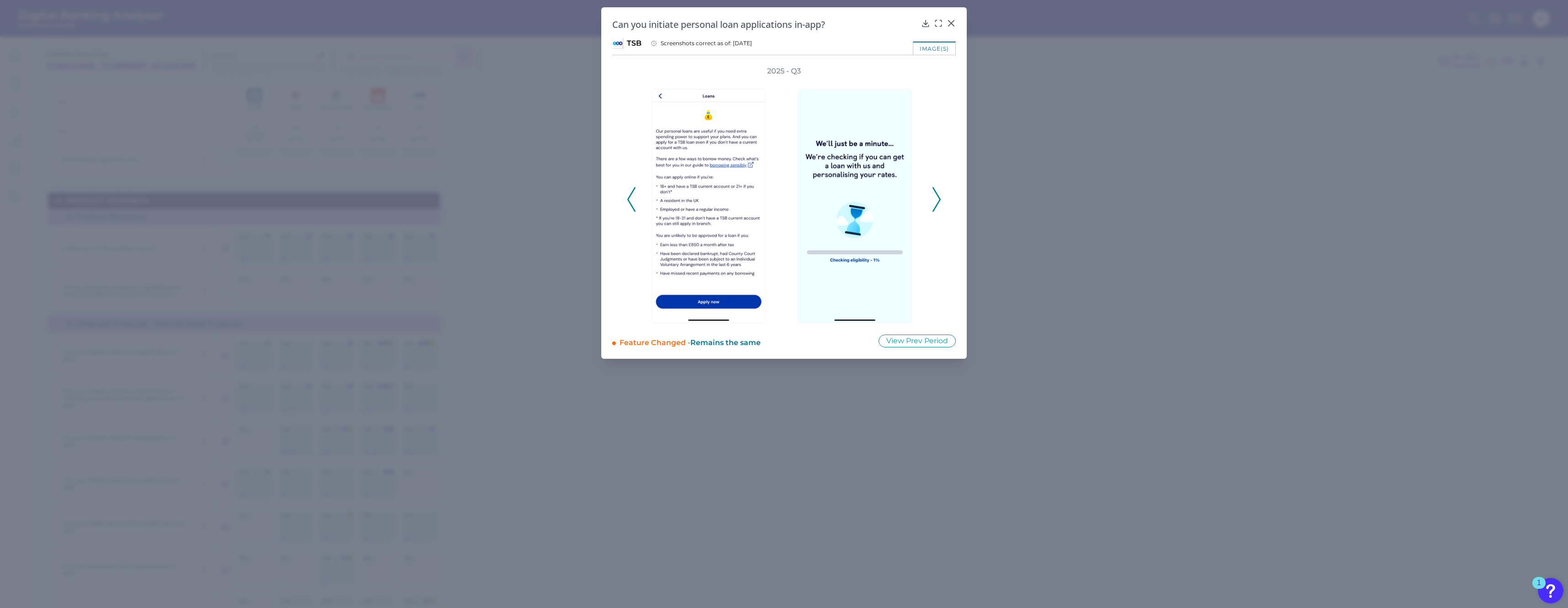
click at [932, 199] on icon at bounding box center [936, 199] width 8 height 24
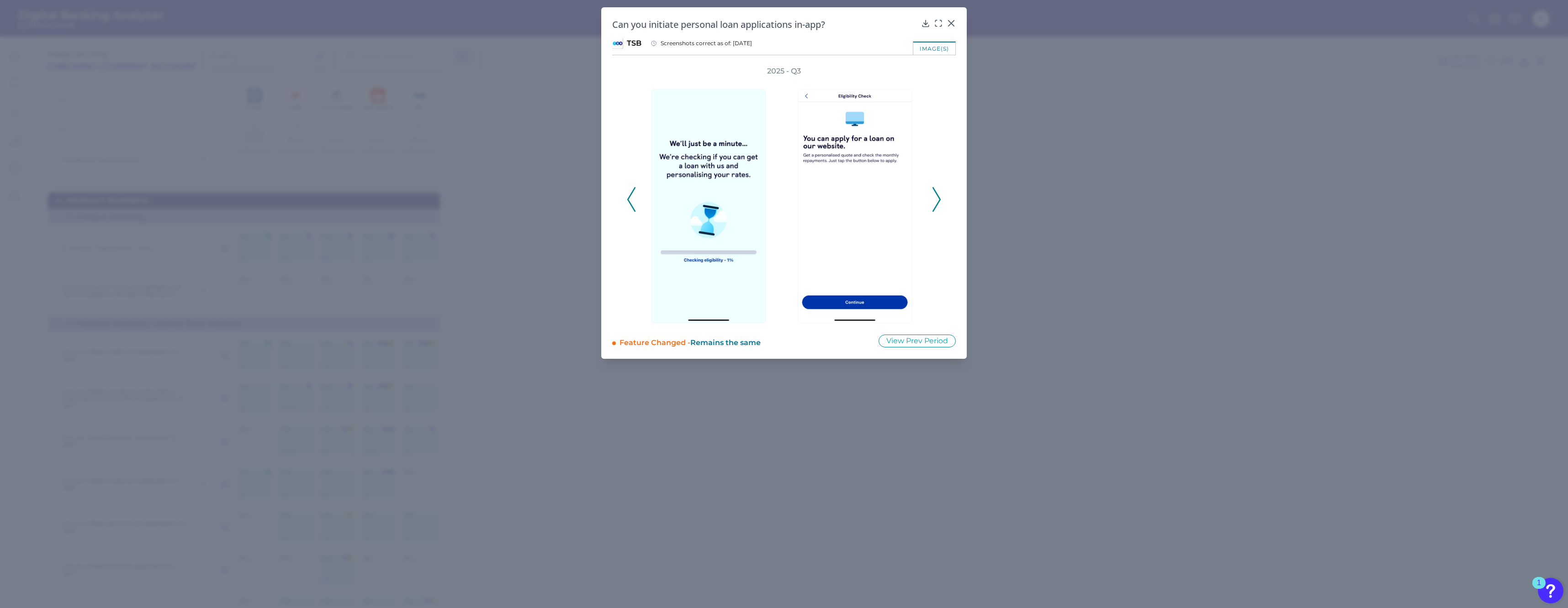
click at [932, 199] on icon at bounding box center [936, 199] width 8 height 24
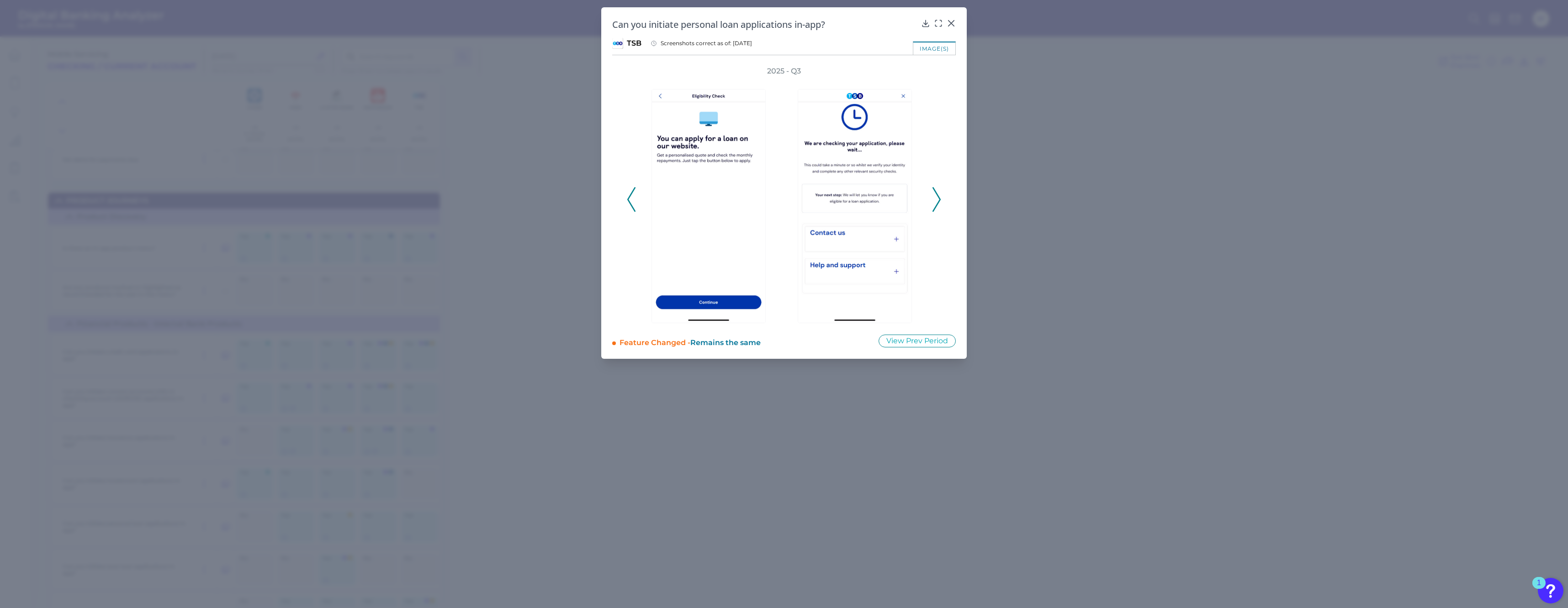
click at [936, 197] on icon at bounding box center [936, 199] width 8 height 24
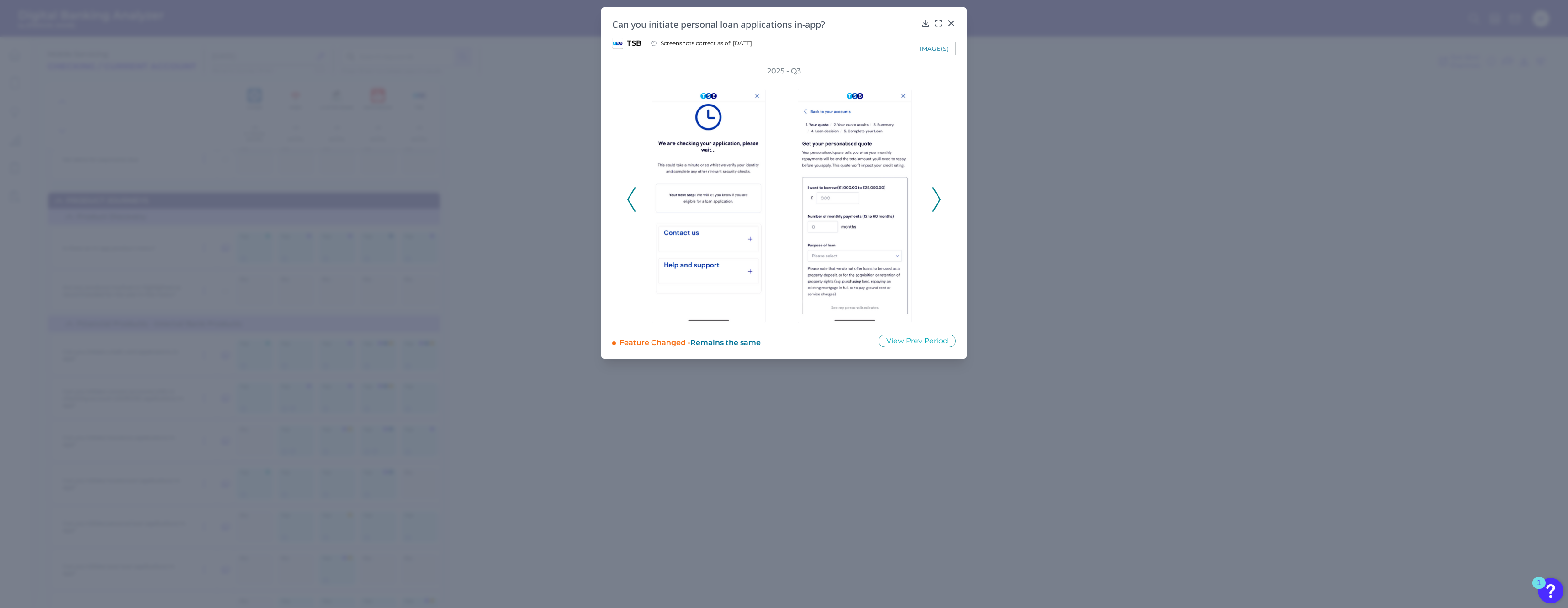
click at [936, 197] on icon at bounding box center [936, 199] width 8 height 24
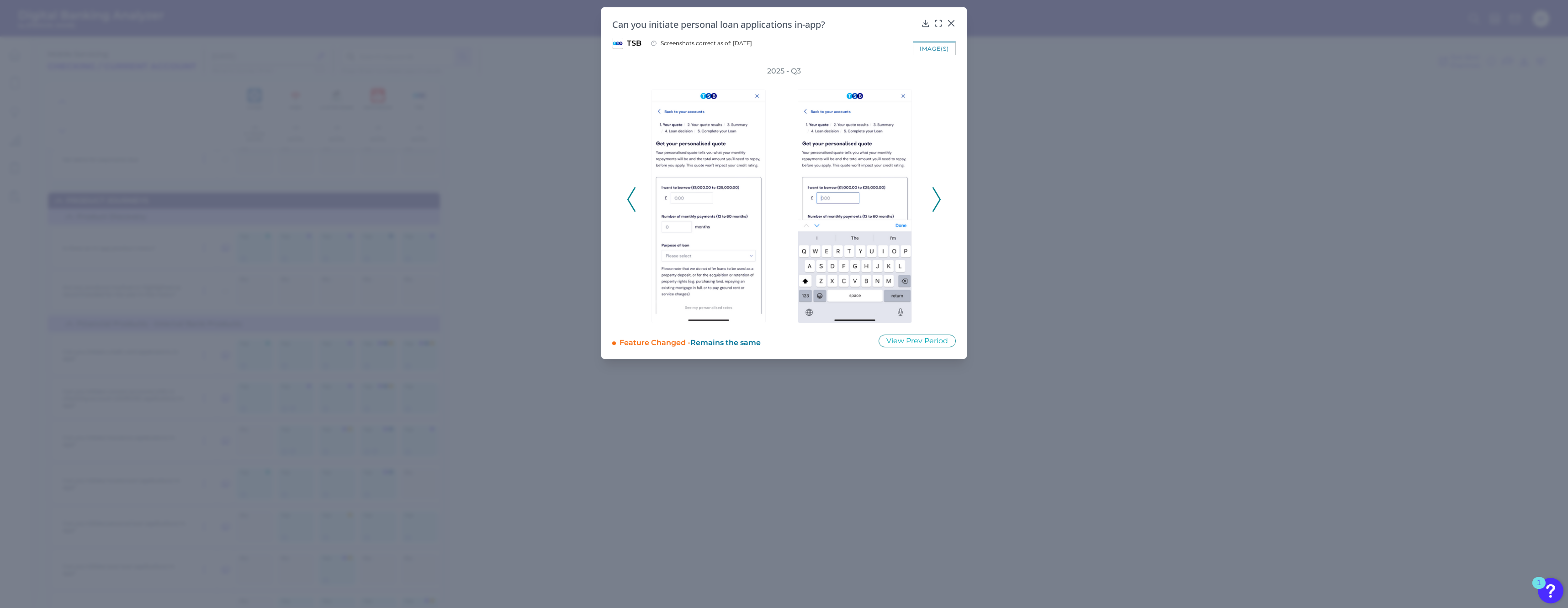
click at [936, 197] on icon at bounding box center [936, 199] width 8 height 24
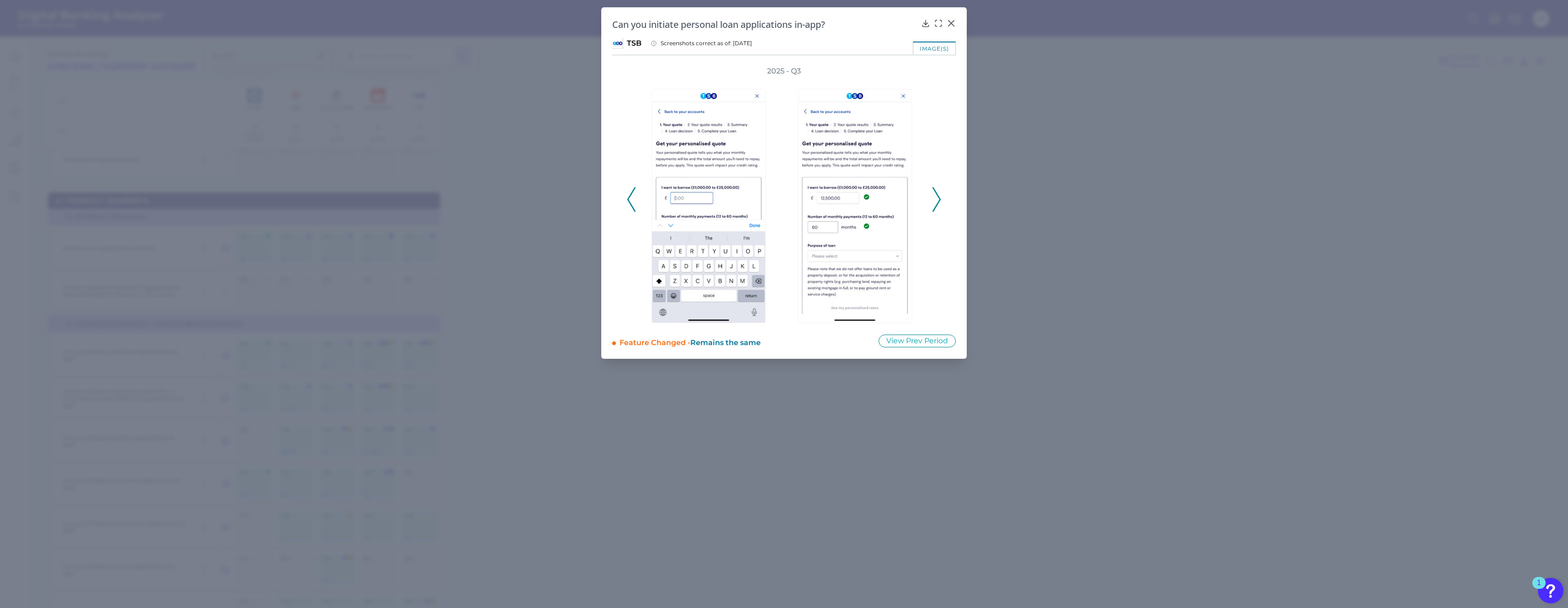
click at [936, 197] on icon at bounding box center [936, 199] width 8 height 24
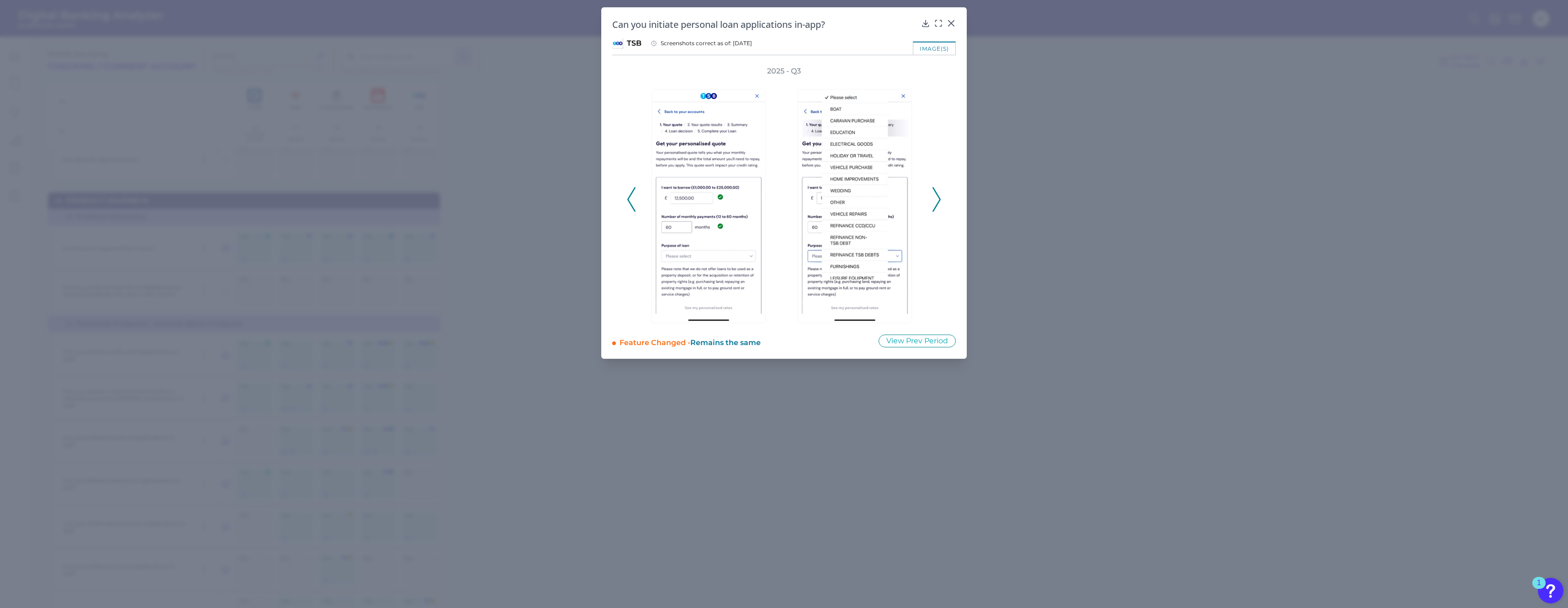
click at [936, 197] on icon at bounding box center [936, 199] width 8 height 24
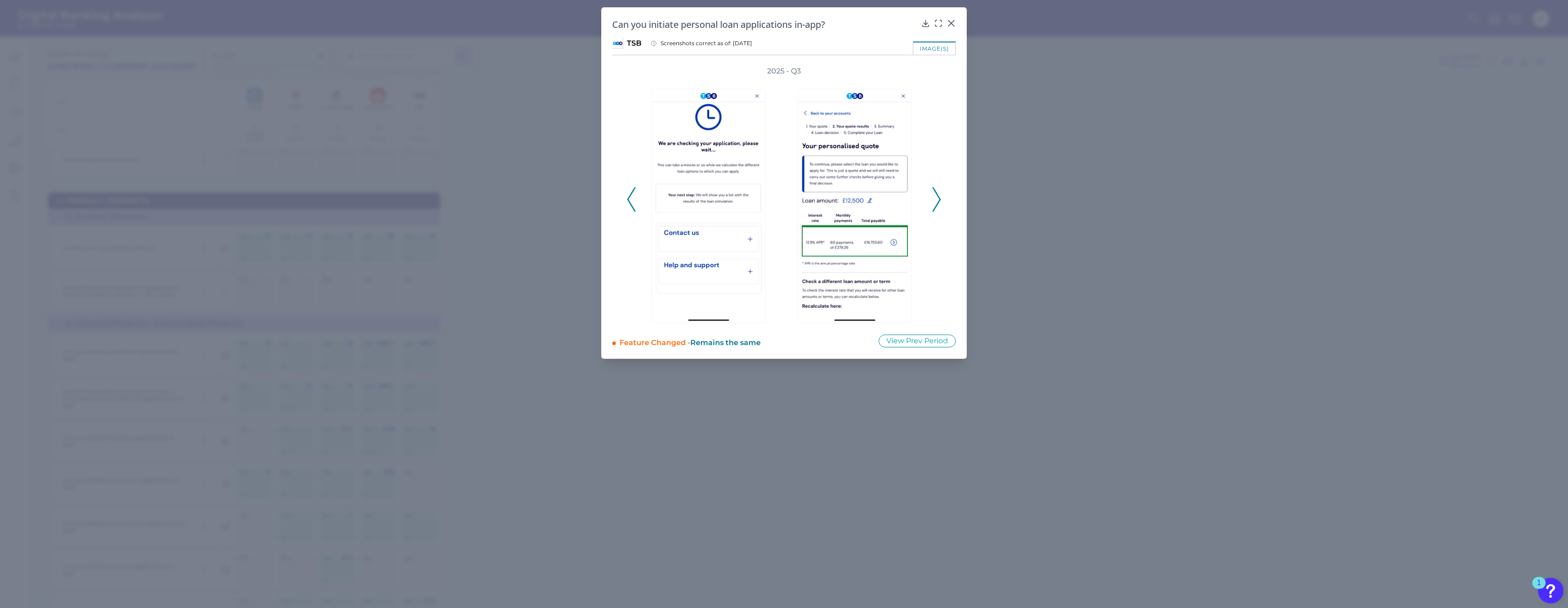
click at [936, 197] on icon at bounding box center [936, 199] width 8 height 24
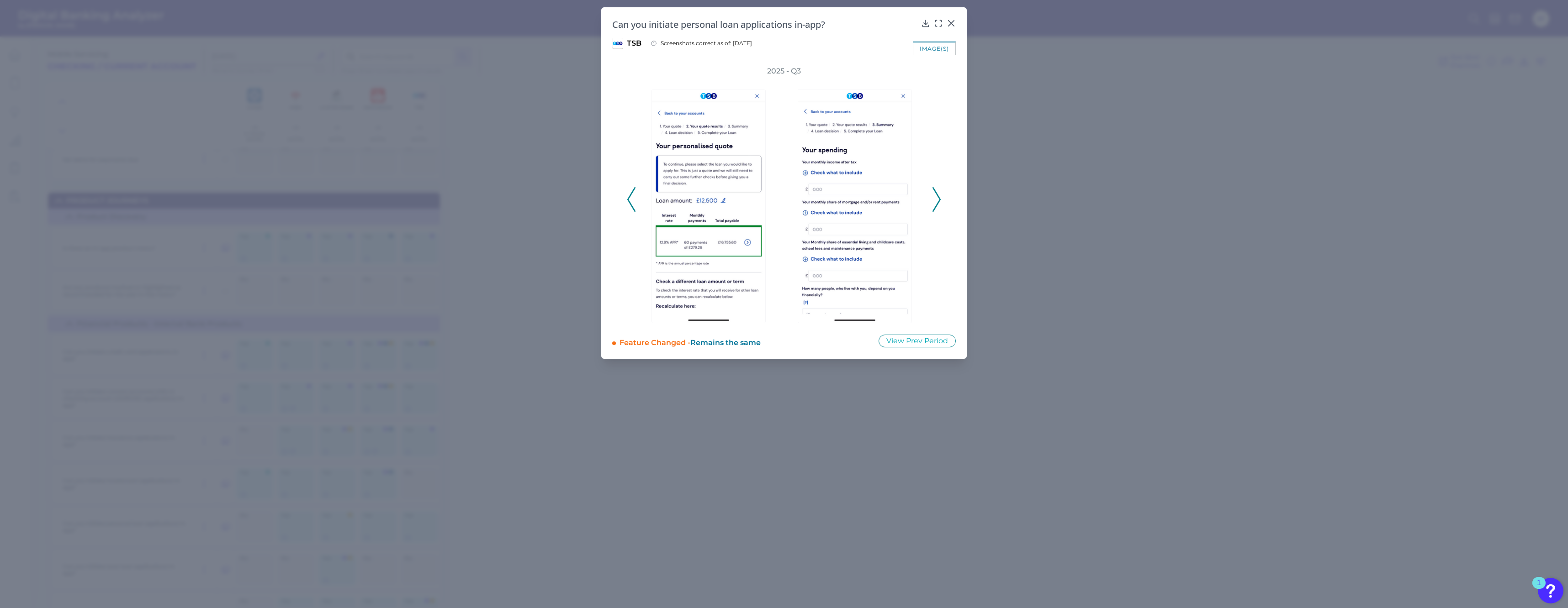
click at [936, 197] on icon at bounding box center [936, 199] width 8 height 24
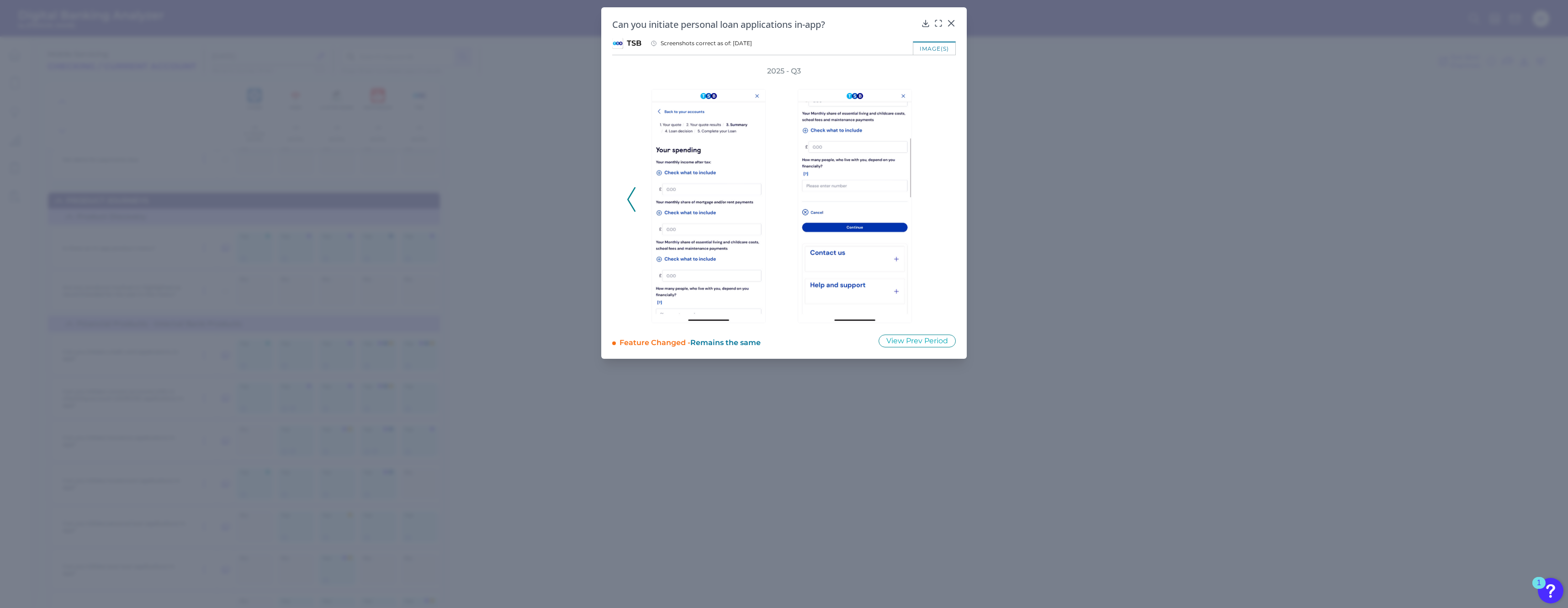
click at [629, 197] on polyline at bounding box center [631, 200] width 7 height 23
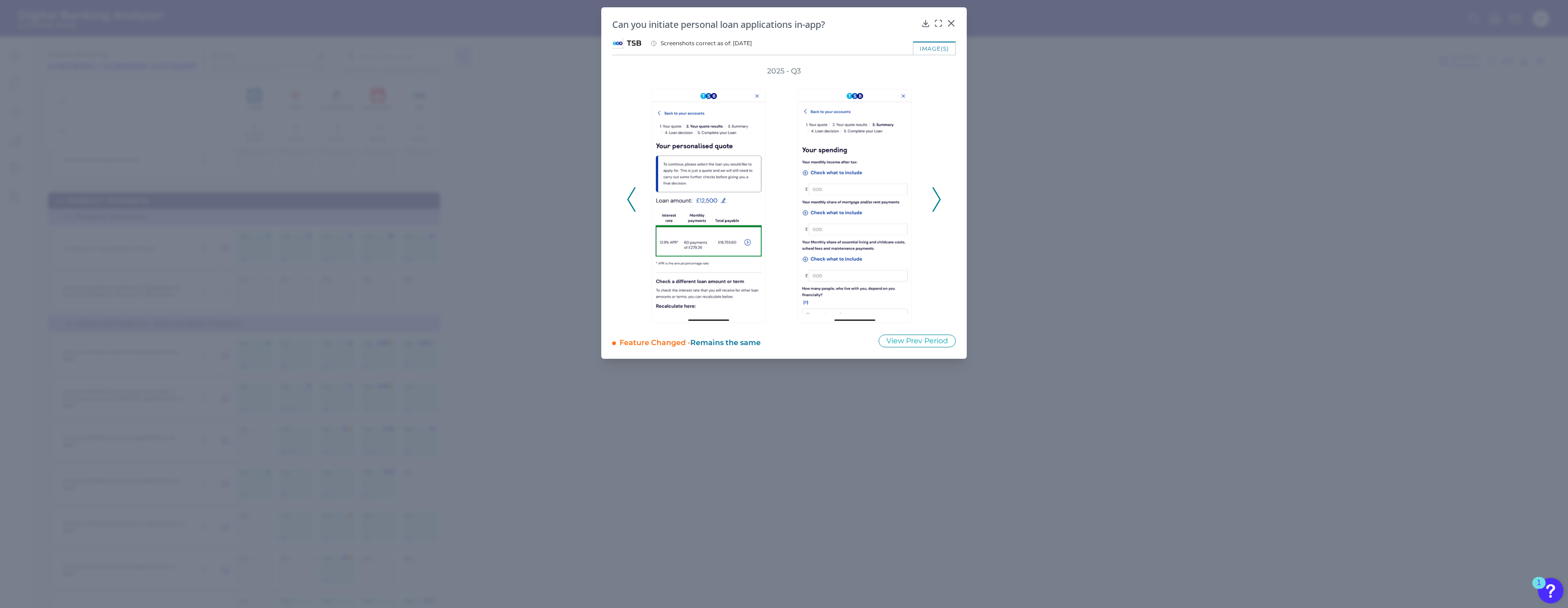
click at [629, 197] on polyline at bounding box center [631, 200] width 7 height 23
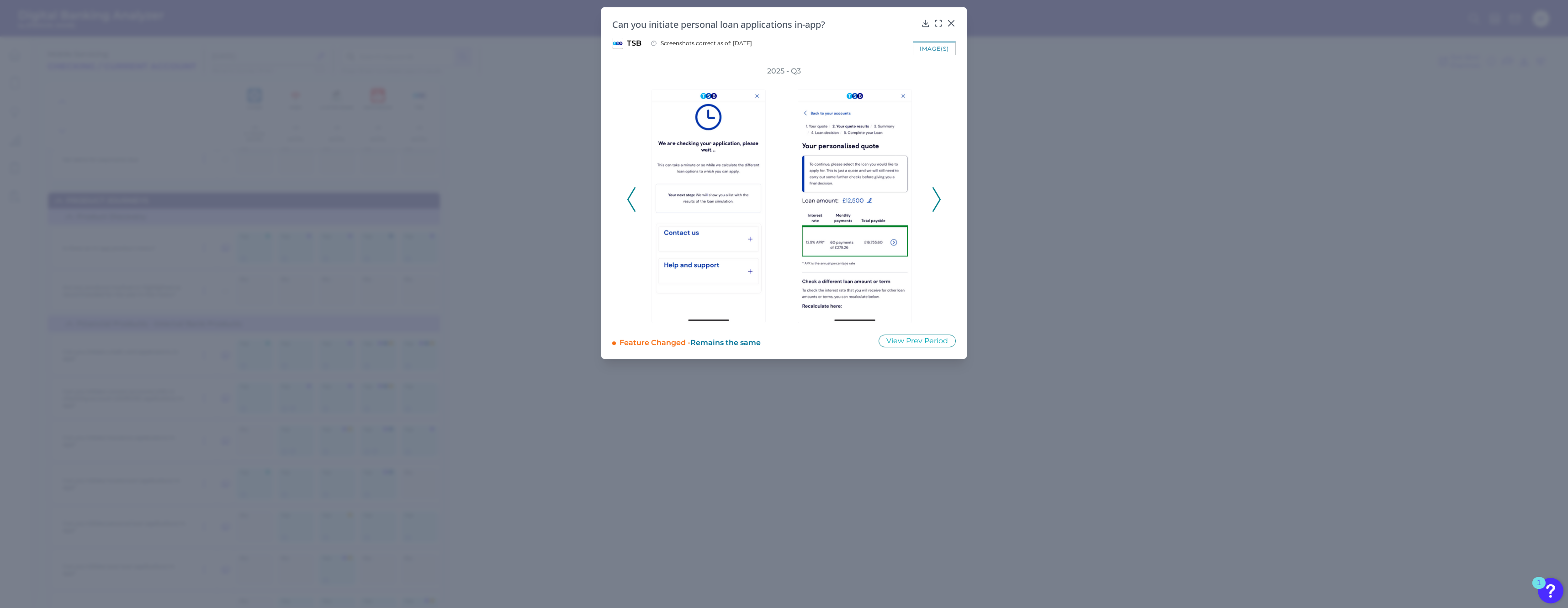
click at [941, 204] on div "2025 - Q3" at bounding box center [784, 194] width 344 height 257
click at [939, 202] on polyline at bounding box center [936, 200] width 7 height 23
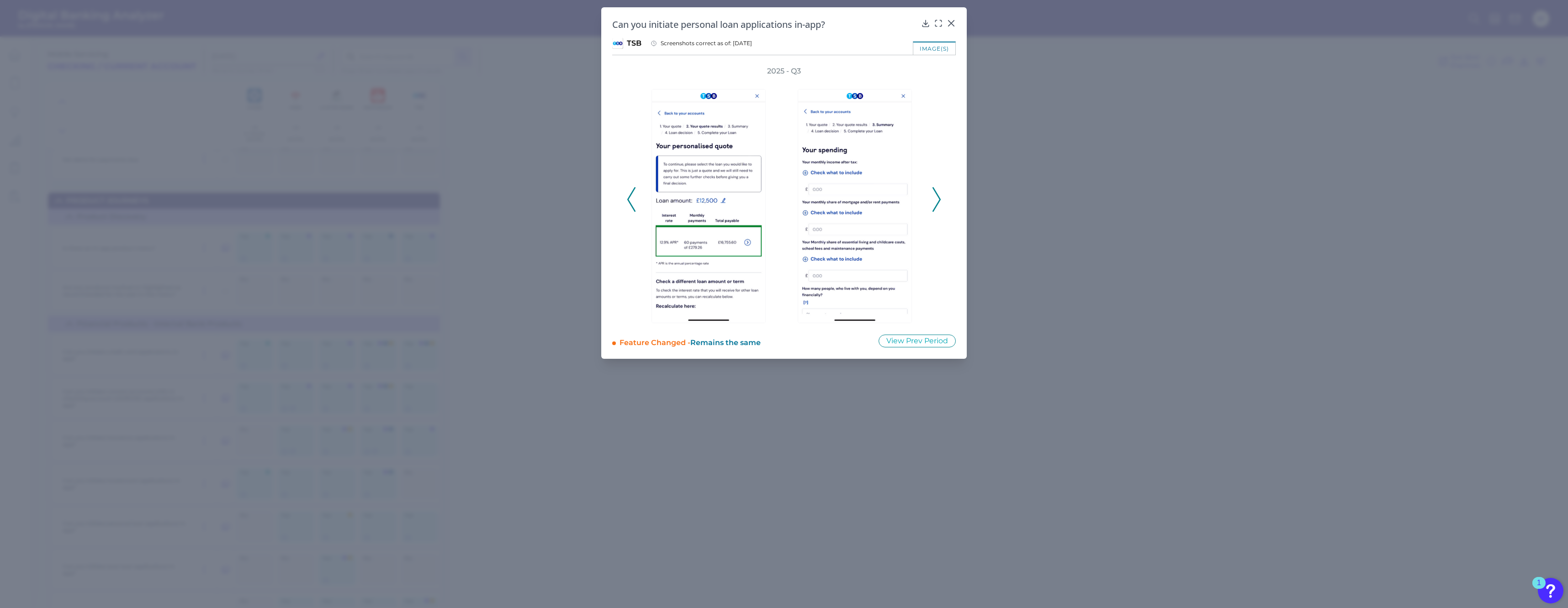
click at [939, 202] on polyline at bounding box center [936, 200] width 7 height 23
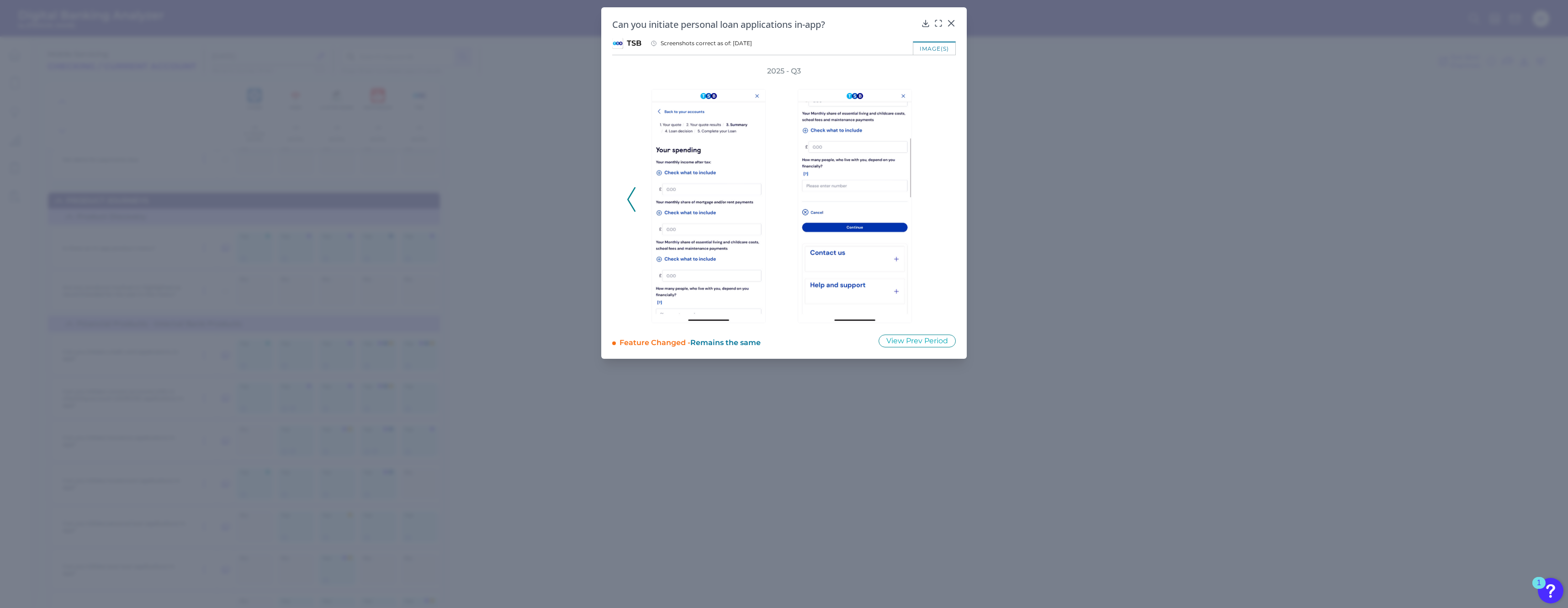
click at [632, 205] on icon at bounding box center [632, 199] width 8 height 24
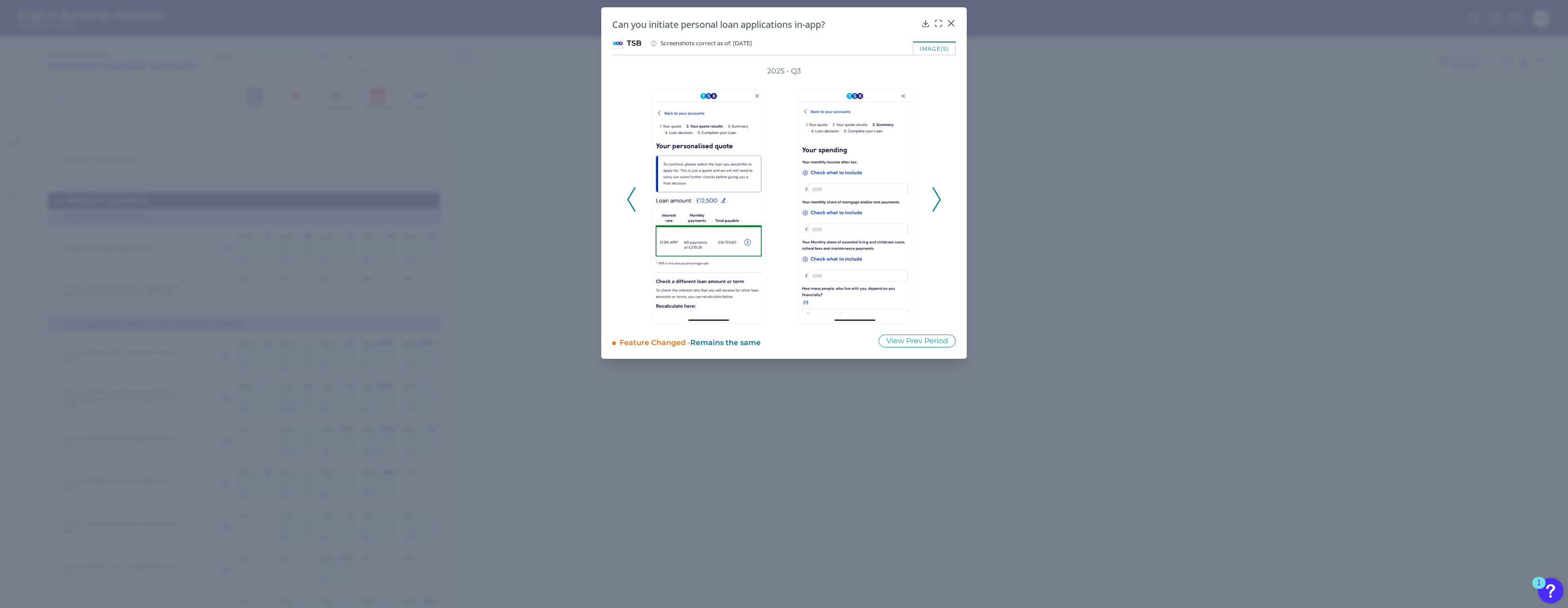
click at [632, 205] on icon at bounding box center [632, 199] width 8 height 24
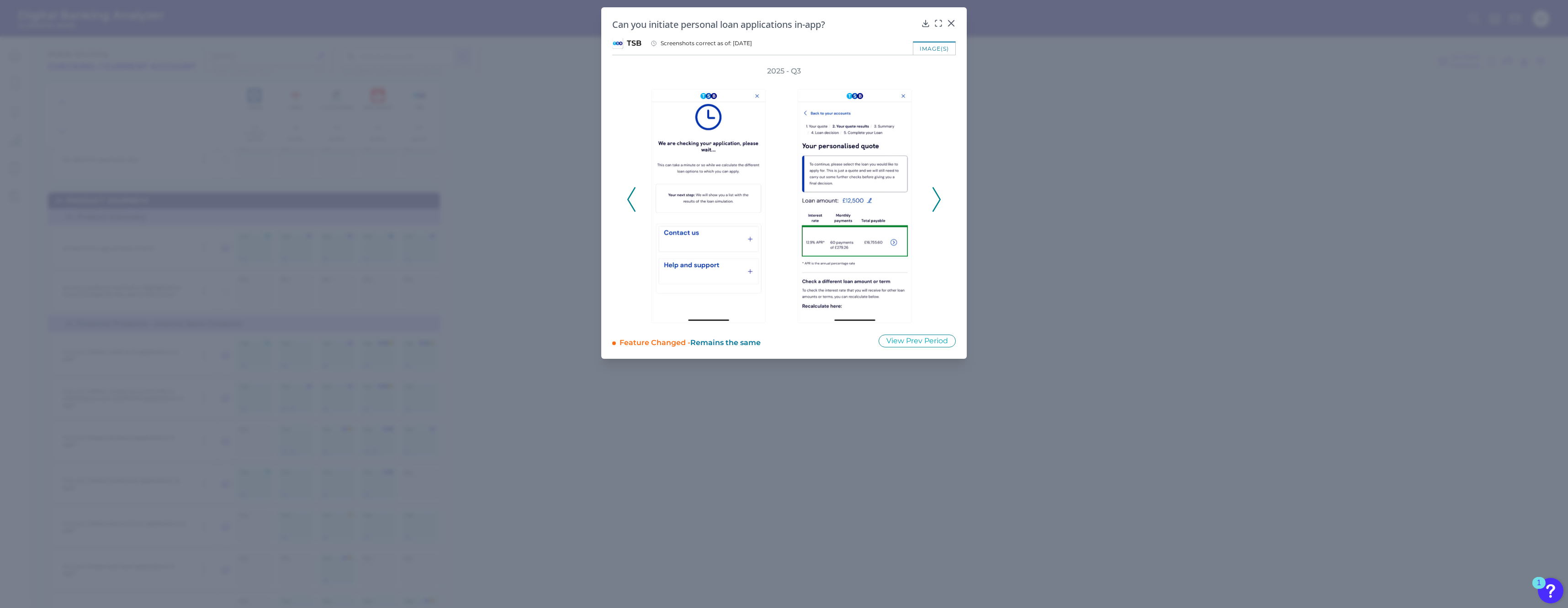
click at [939, 196] on icon at bounding box center [936, 199] width 8 height 24
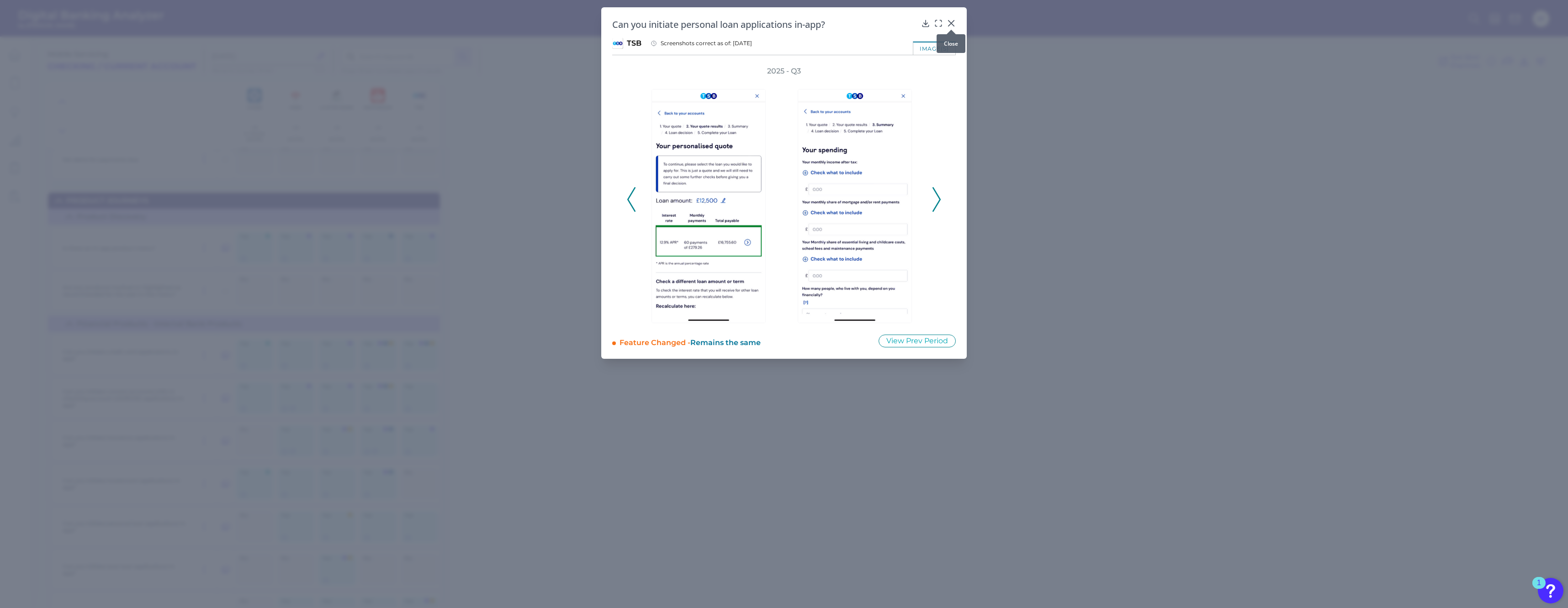
click at [955, 21] on icon at bounding box center [951, 23] width 9 height 9
